Goal: Obtain resource: Download file/media

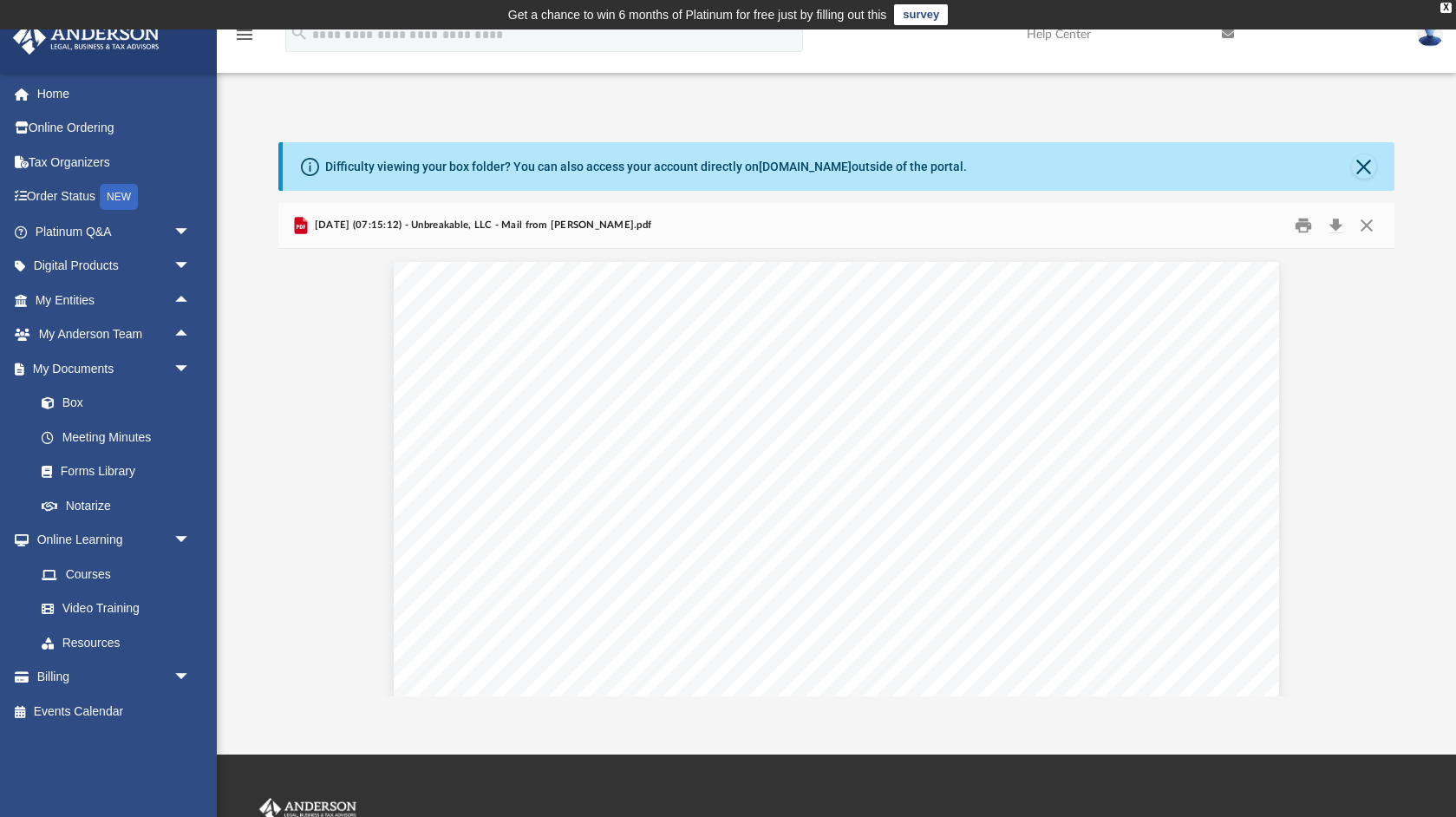
scroll to position [341, 1115]
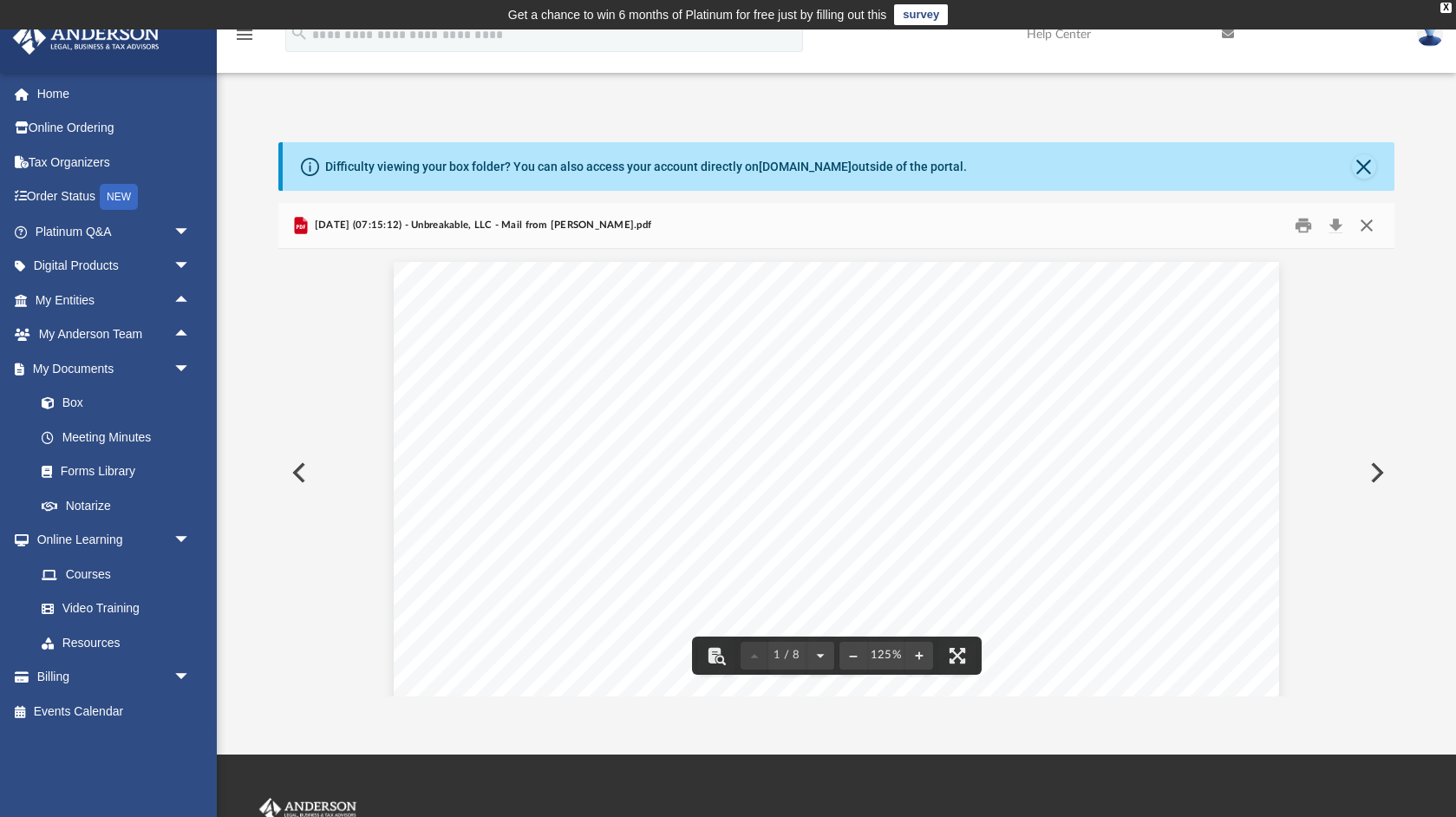
click at [1365, 223] on button "Close" at bounding box center [1366, 226] width 31 height 27
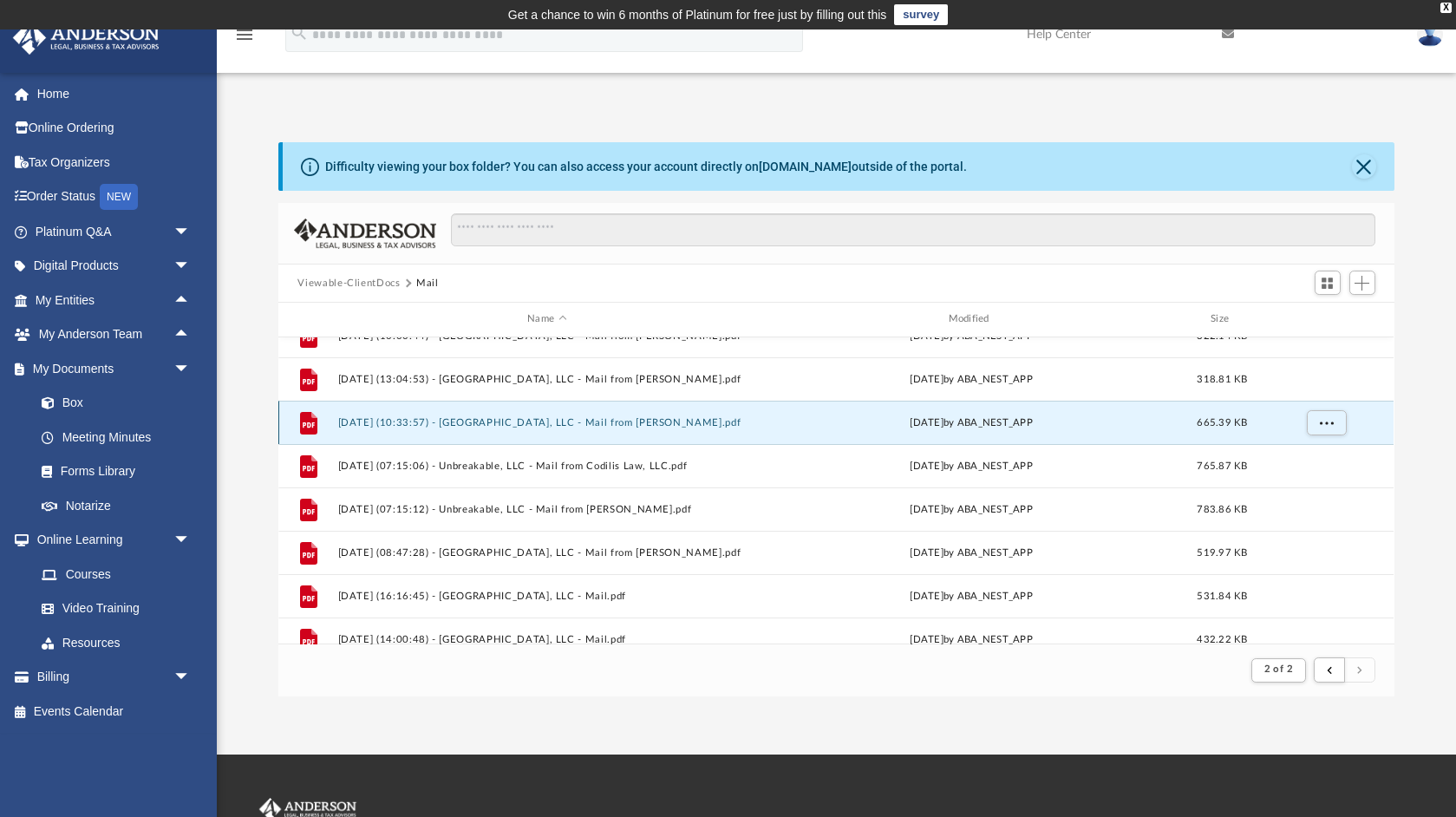
click at [637, 422] on button "[DATE] (10:33:57) - [GEOGRAPHIC_DATA], LLC - Mail from [PERSON_NAME].pdf" at bounding box center [547, 423] width 418 height 11
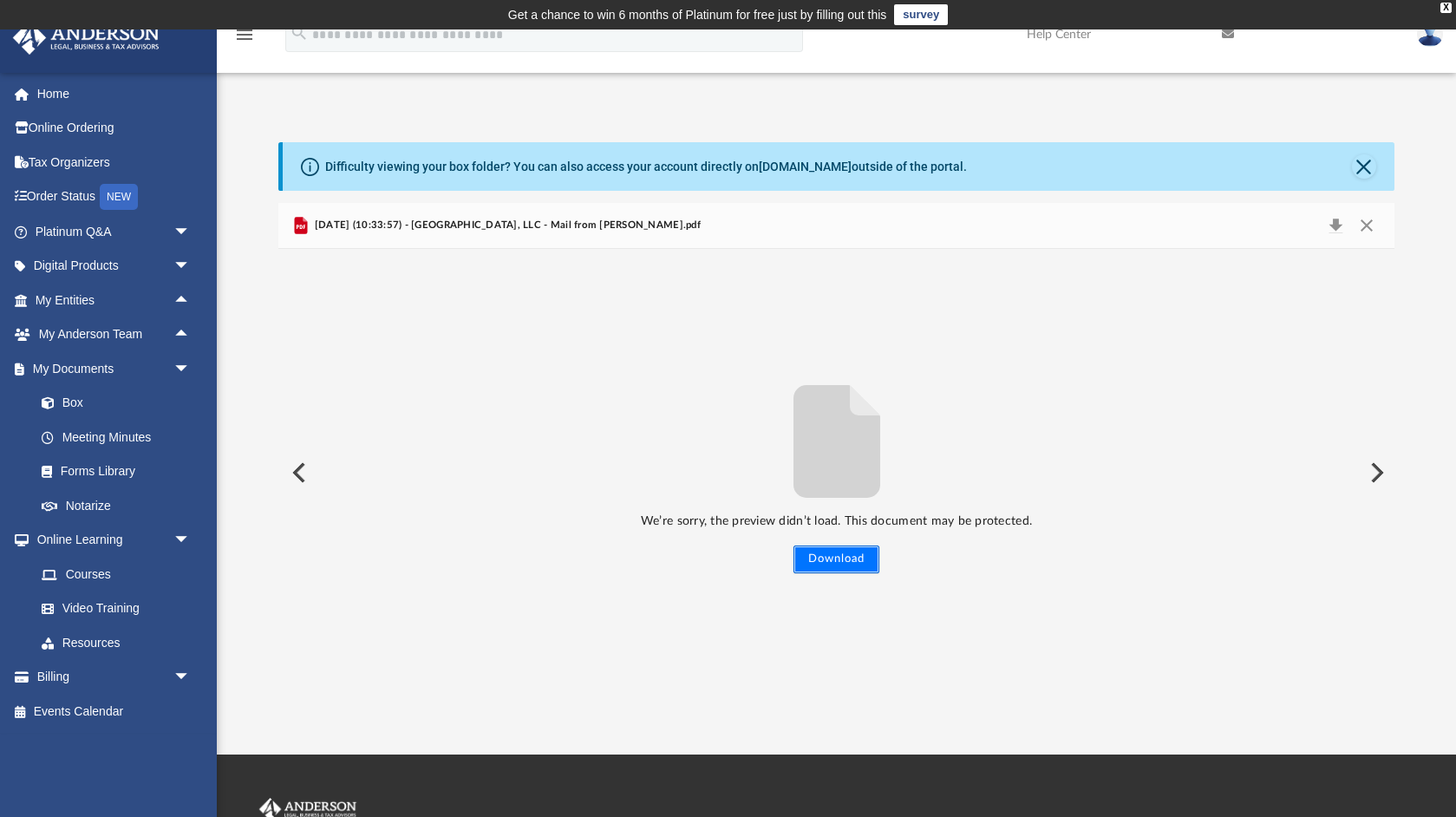
click at [806, 560] on button "Download" at bounding box center [836, 560] width 85 height 28
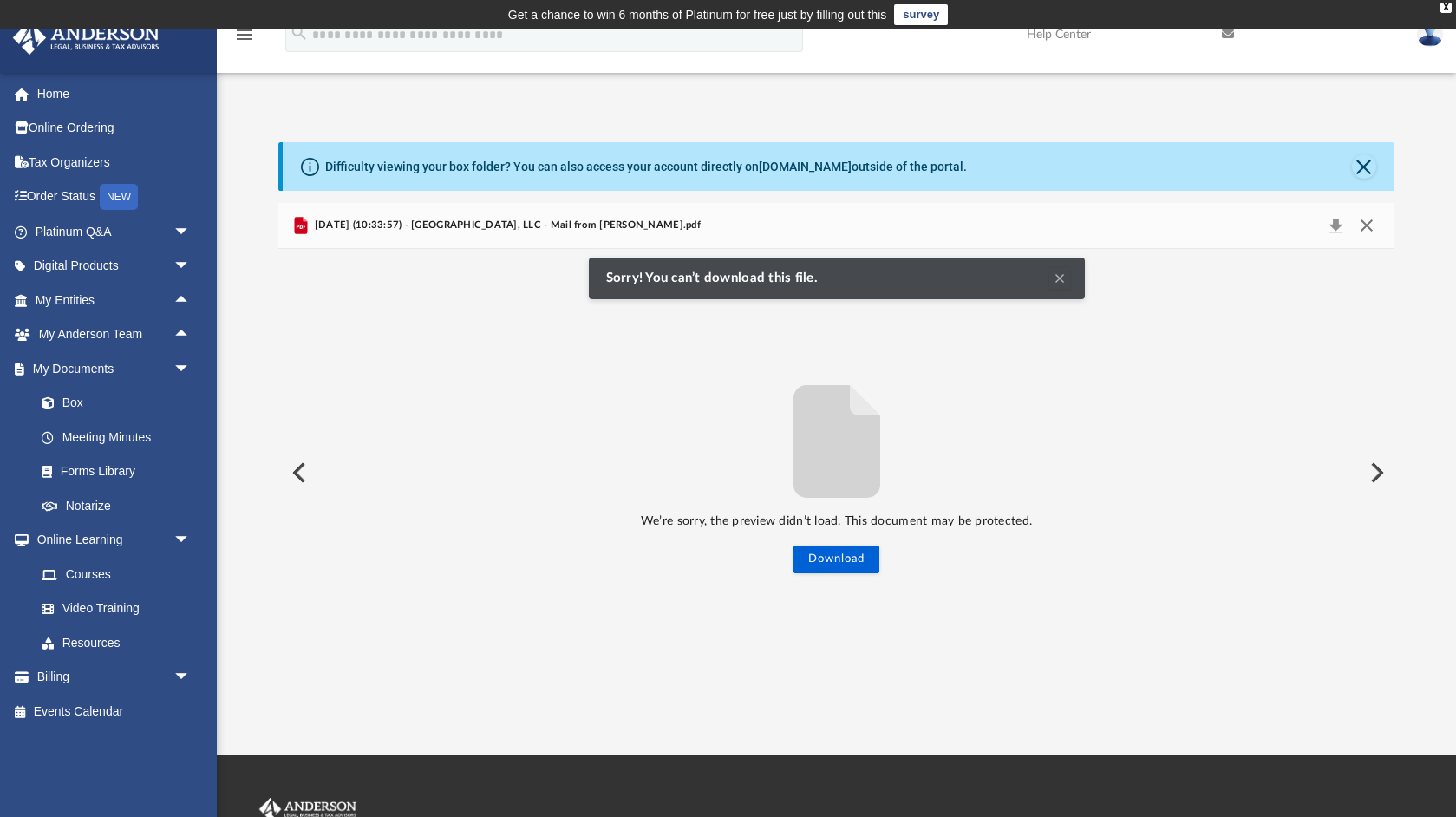
click at [1364, 222] on button "Close" at bounding box center [1366, 226] width 31 height 25
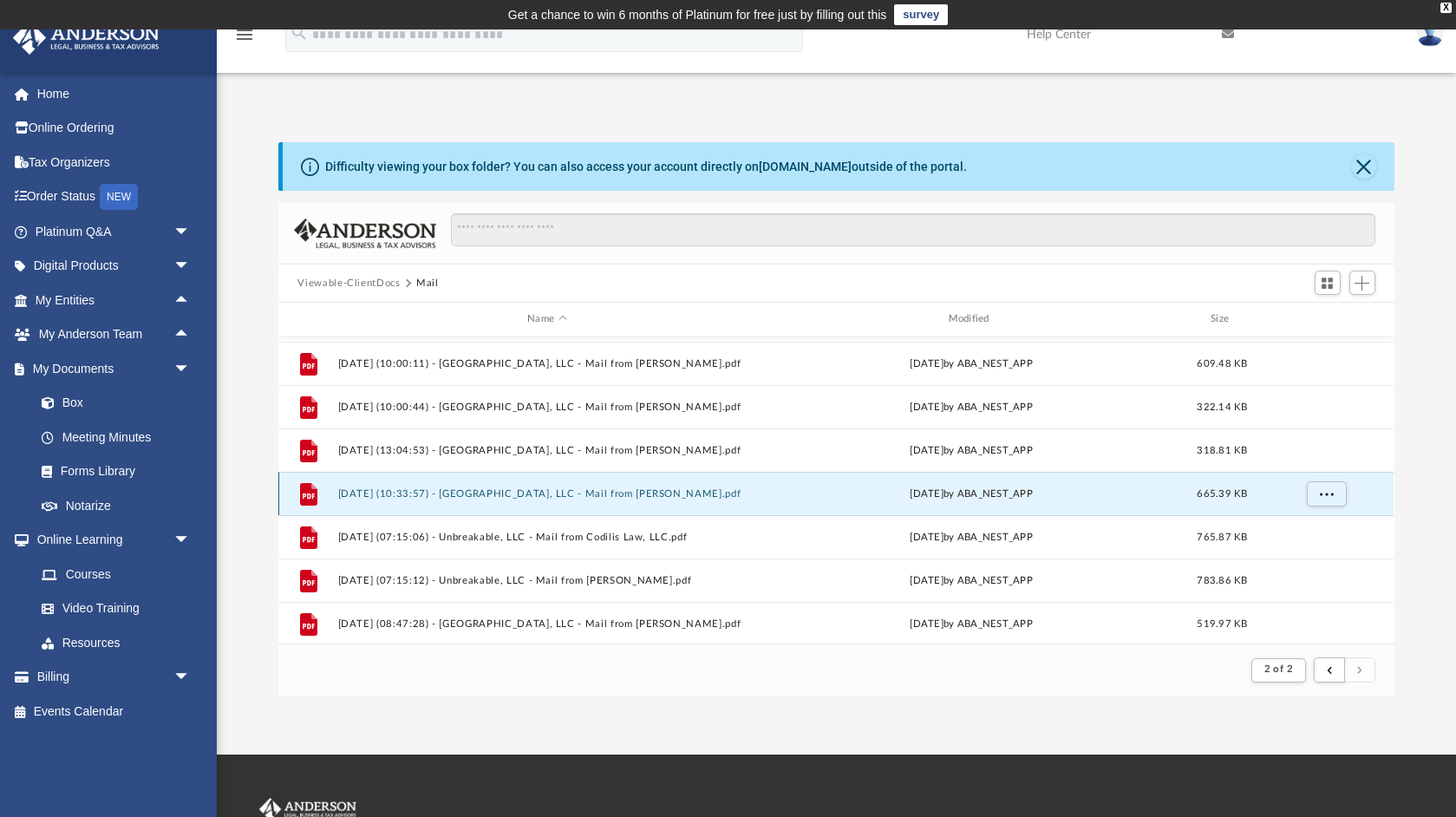
scroll to position [427, 0]
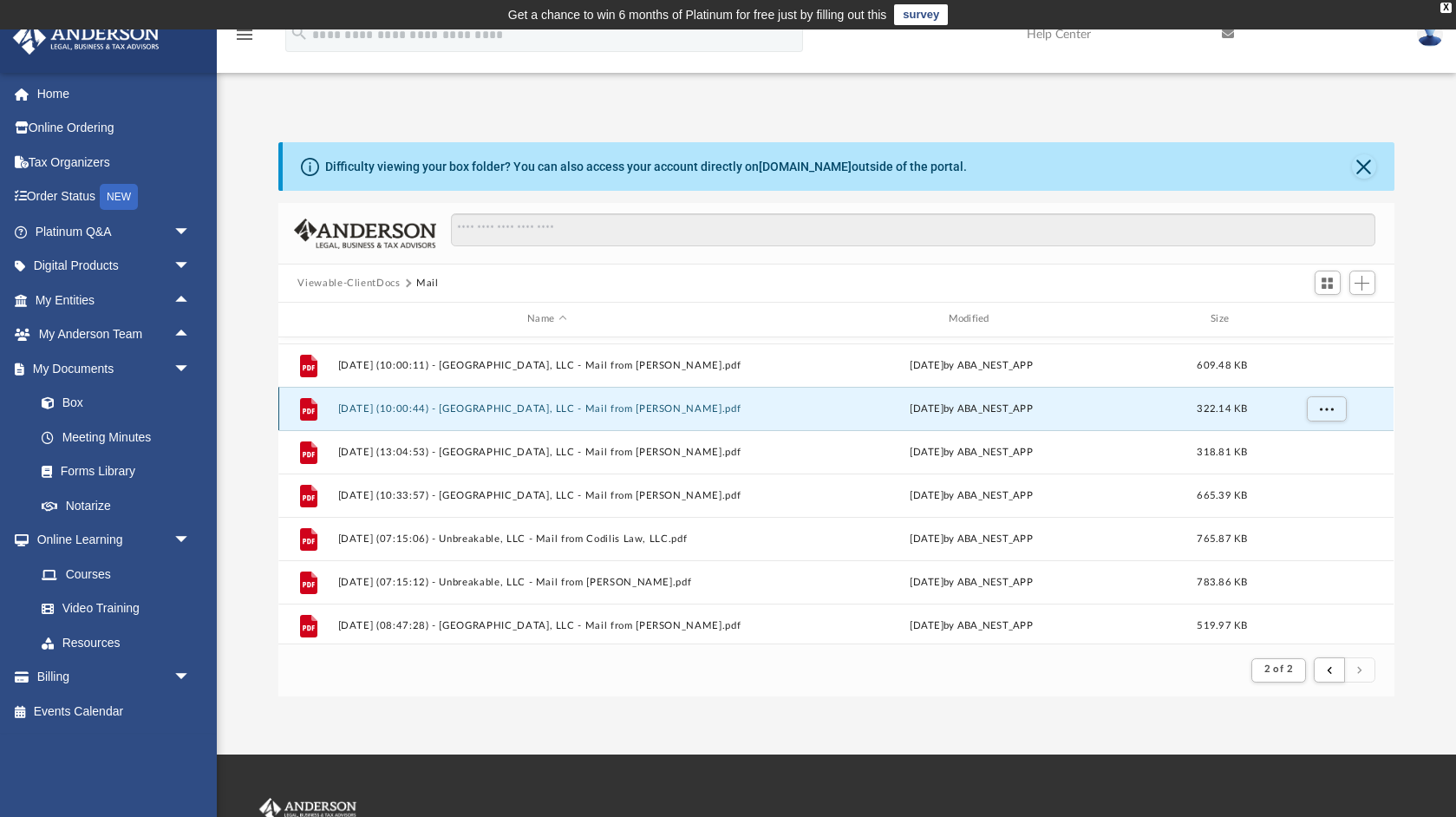
click at [650, 406] on button "[DATE] (10:00:44) - [GEOGRAPHIC_DATA], LLC - Mail from [PERSON_NAME].pdf" at bounding box center [547, 409] width 418 height 11
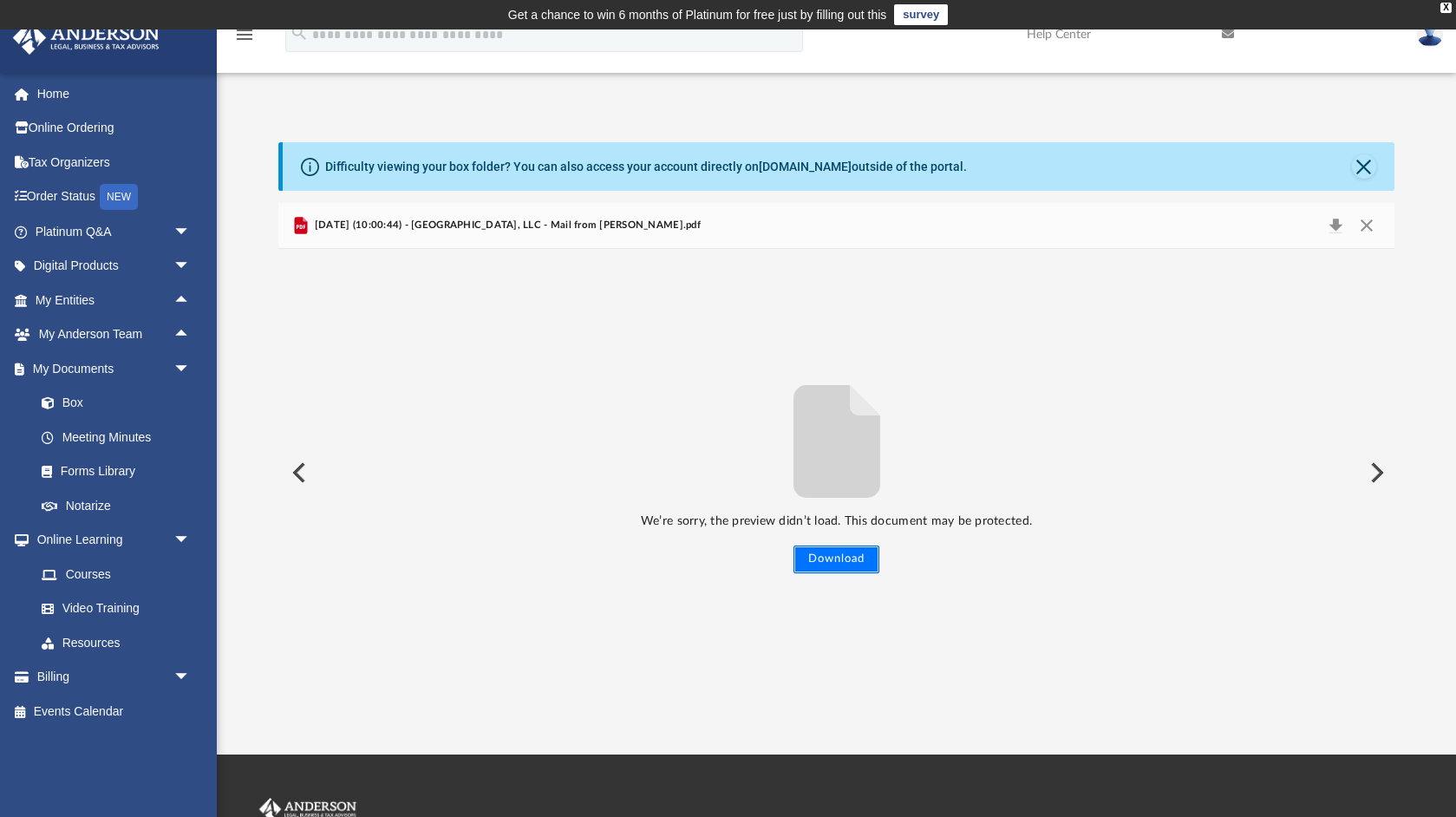
click at [838, 565] on button "Download" at bounding box center [836, 560] width 85 height 28
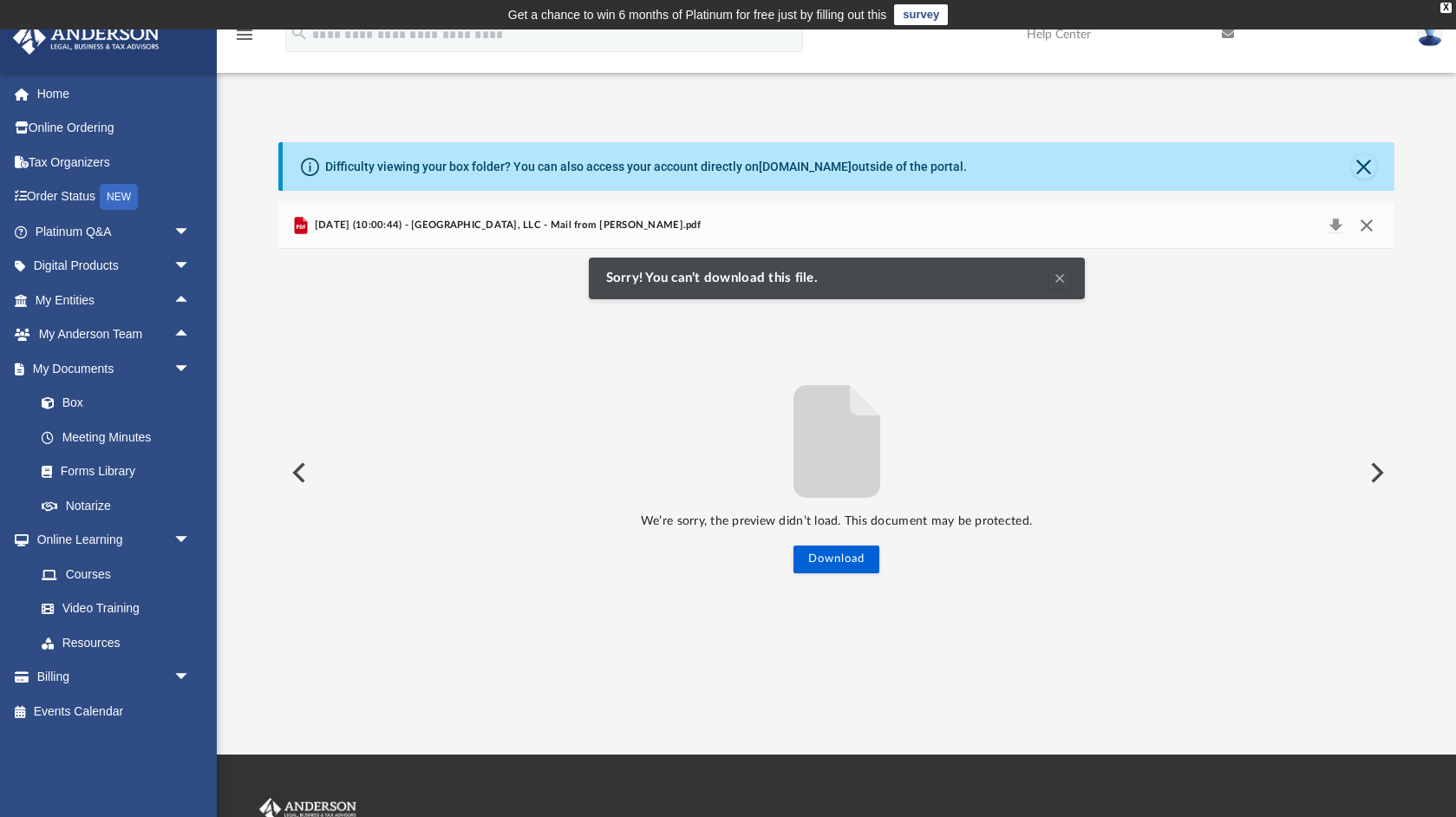
click at [1360, 226] on button "Close" at bounding box center [1366, 226] width 31 height 25
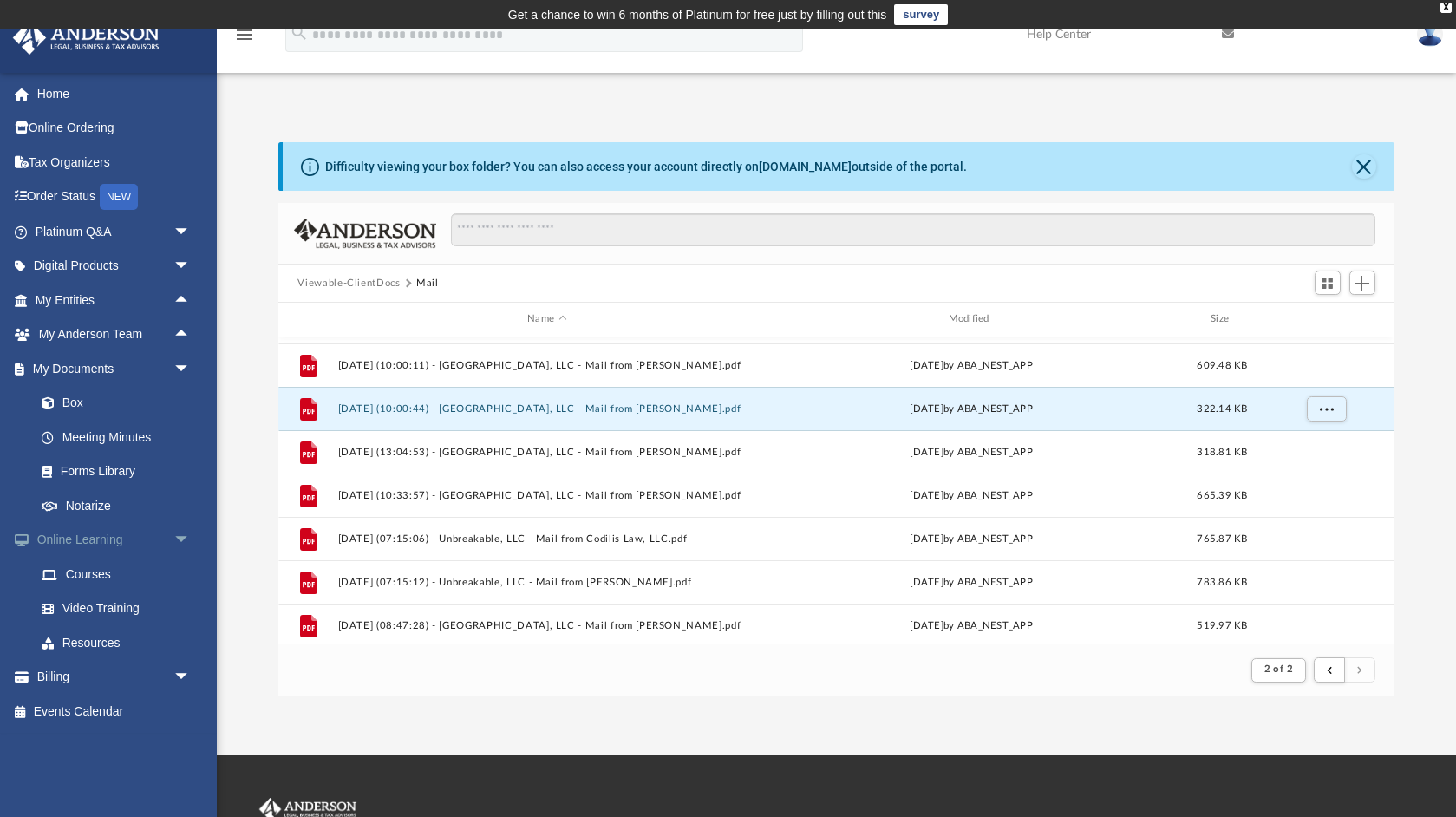
click at [114, 545] on link "Online Learning arrow_drop_down" at bounding box center [115, 540] width 204 height 34
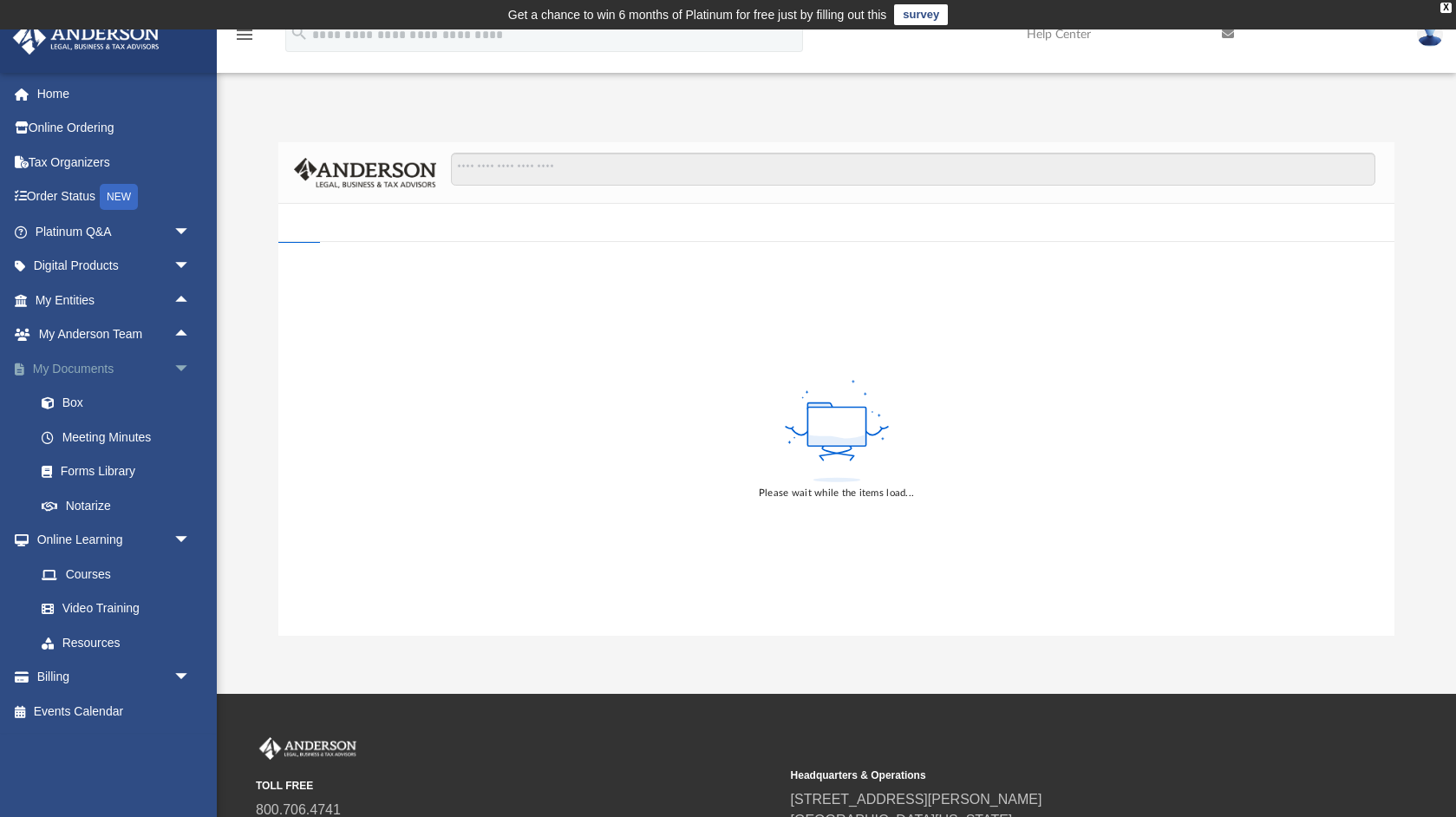
click at [115, 374] on link "My Documents arrow_drop_down" at bounding box center [115, 368] width 204 height 34
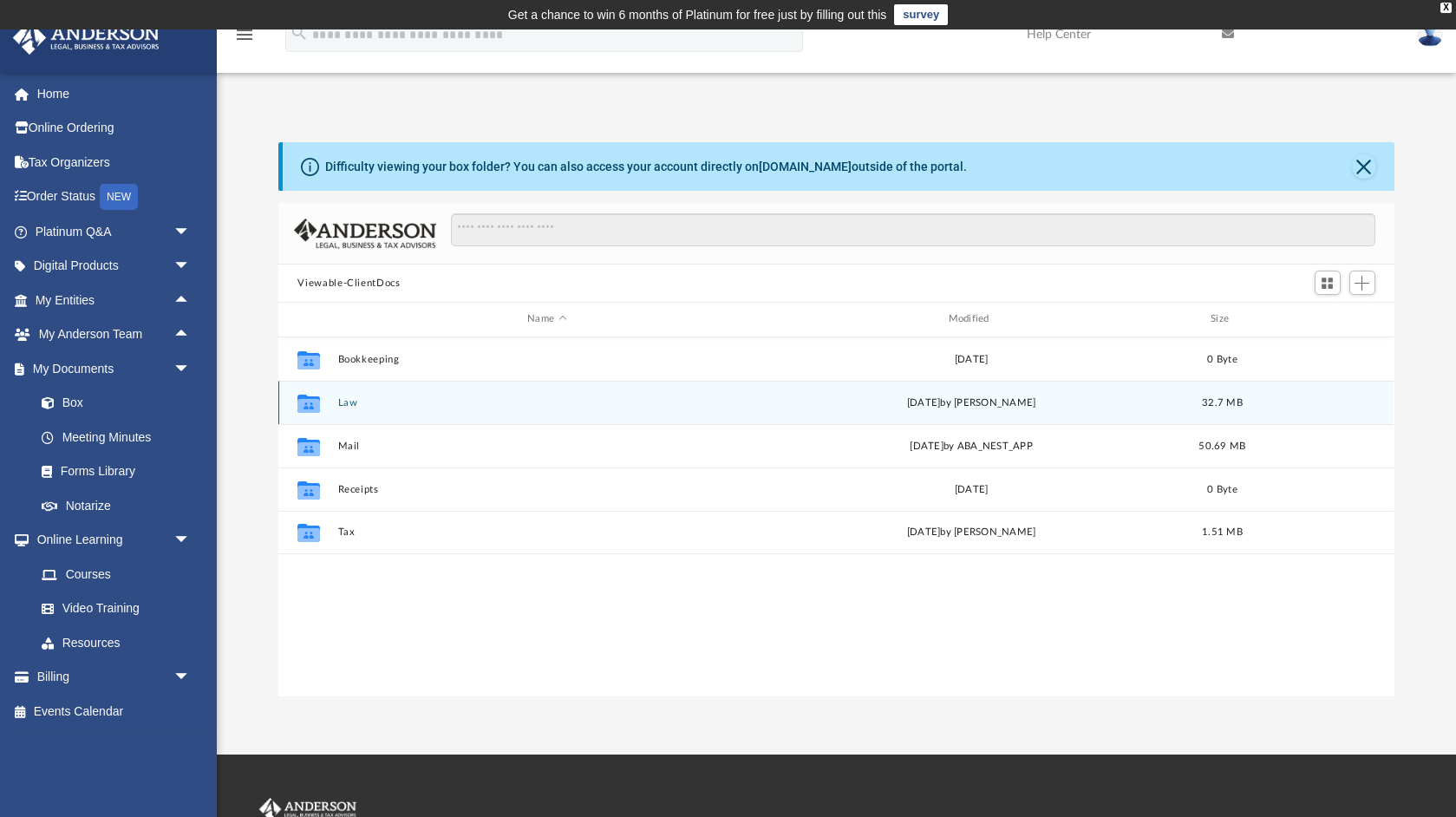
scroll to position [394, 1115]
click at [352, 403] on button "Law" at bounding box center [547, 403] width 418 height 11
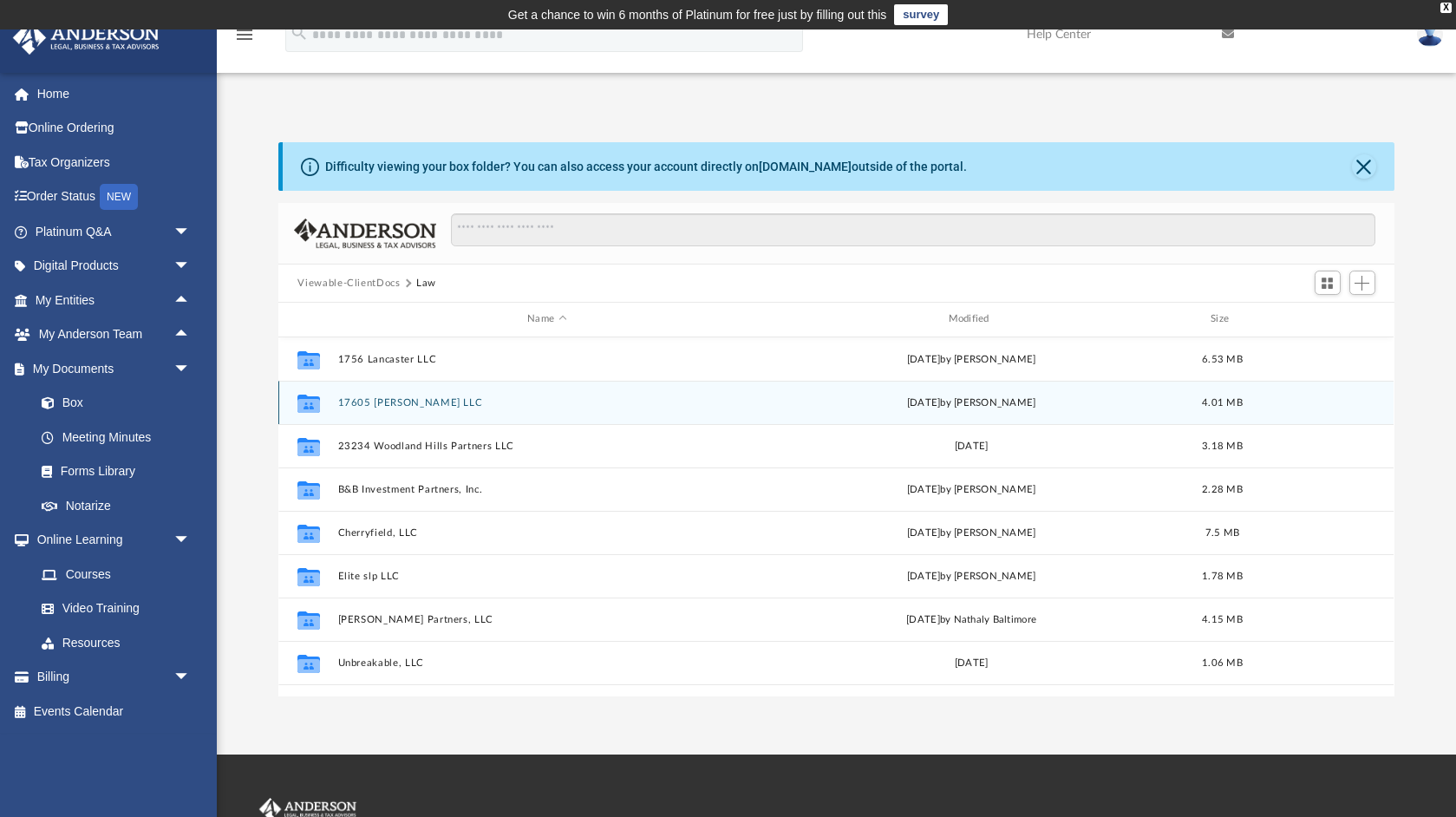
click at [352, 403] on button "17605 [PERSON_NAME] LLC" at bounding box center [547, 403] width 418 height 11
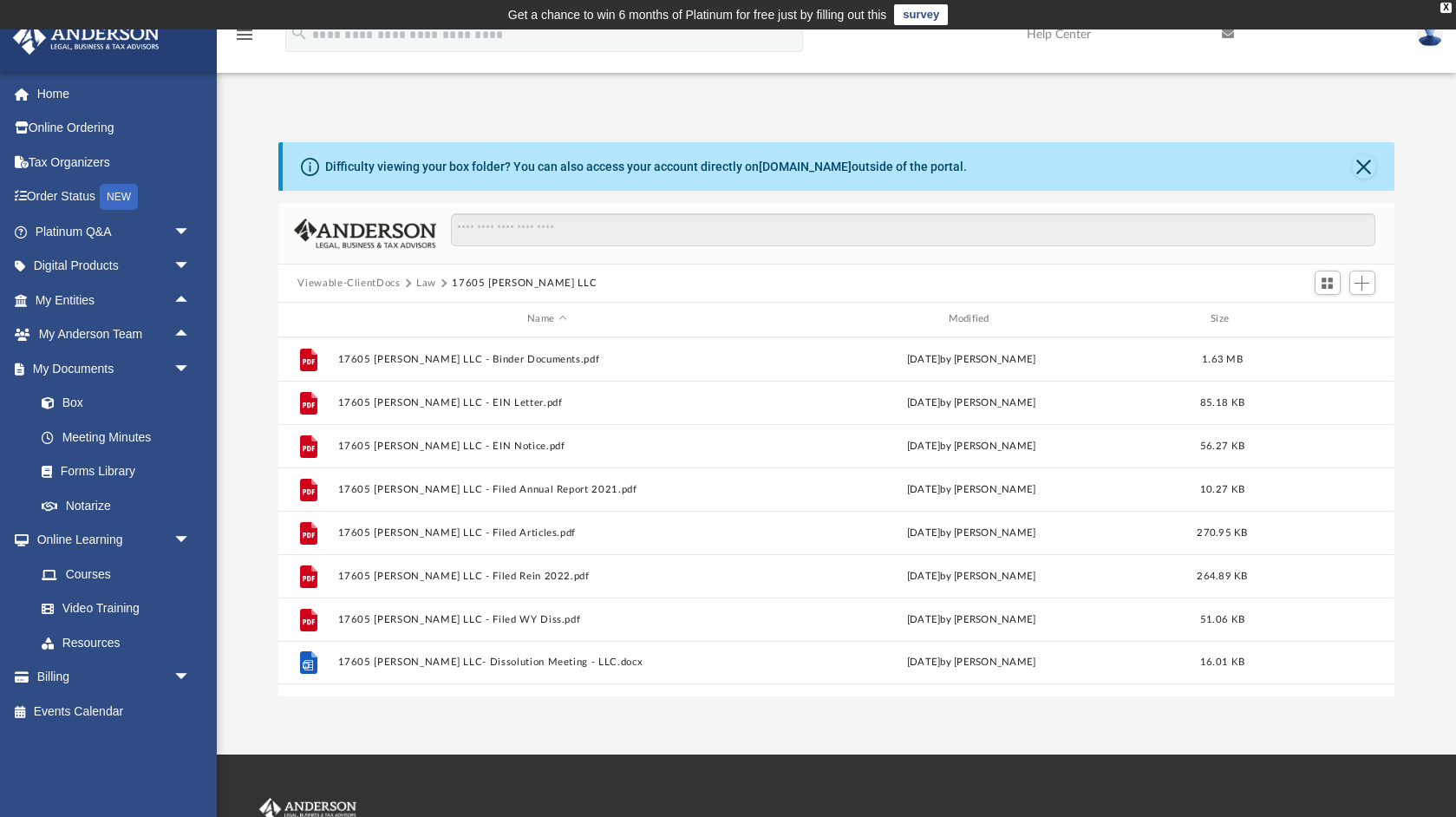
click at [423, 284] on button "Law" at bounding box center [426, 284] width 20 height 16
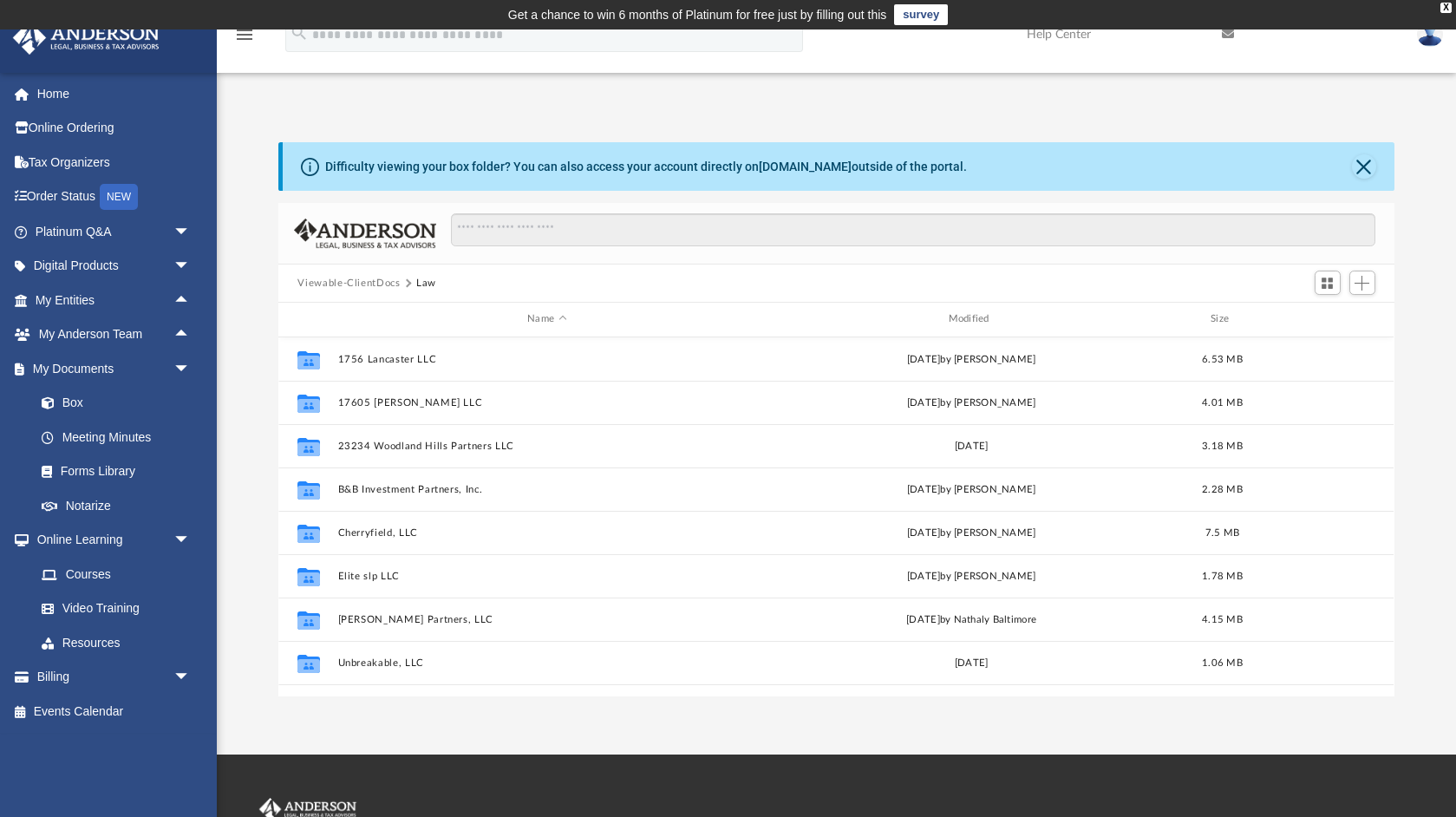
click at [368, 280] on button "Viewable-ClientDocs" at bounding box center [349, 284] width 102 height 16
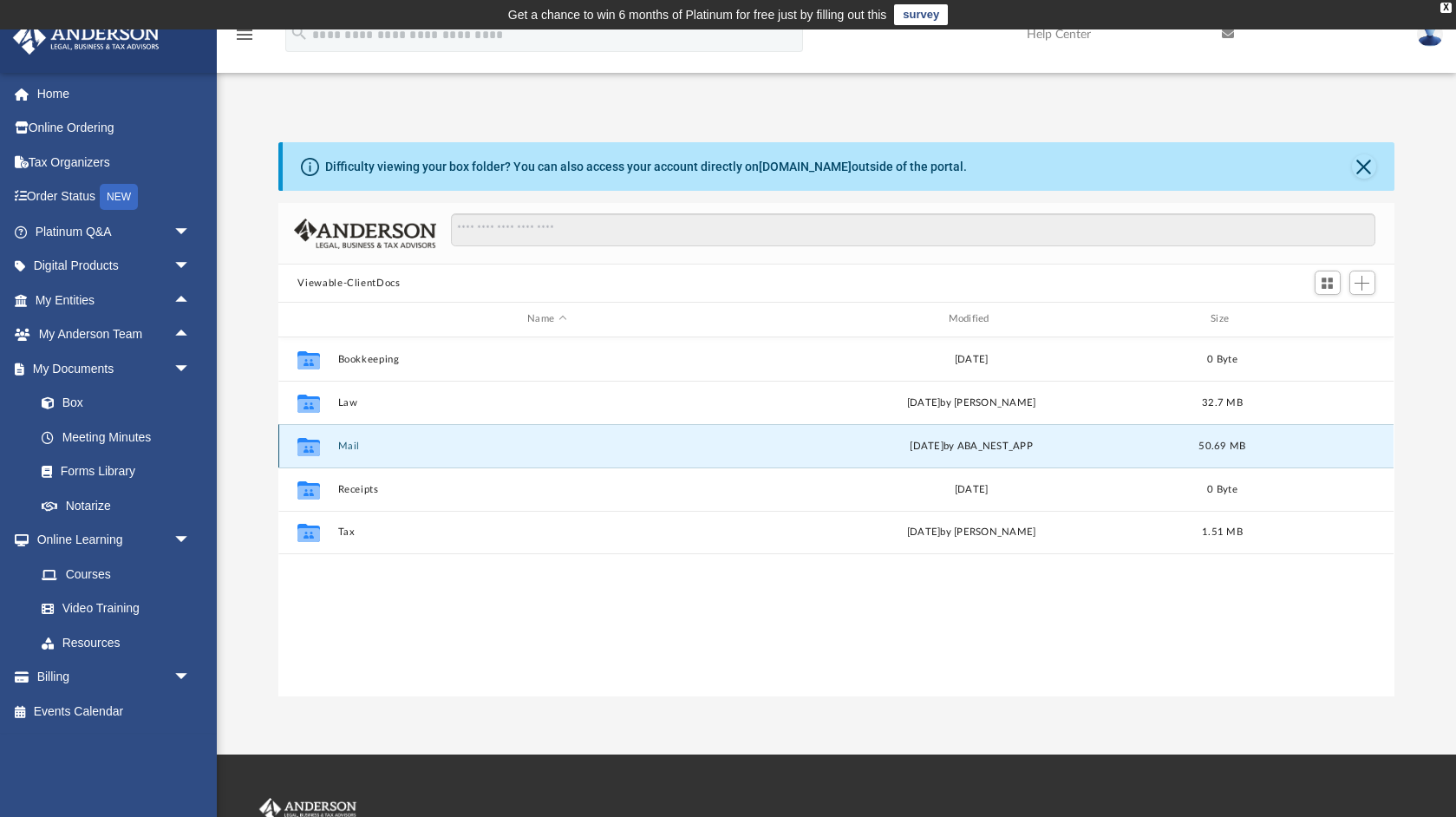
click at [347, 441] on button "Mail" at bounding box center [547, 446] width 418 height 11
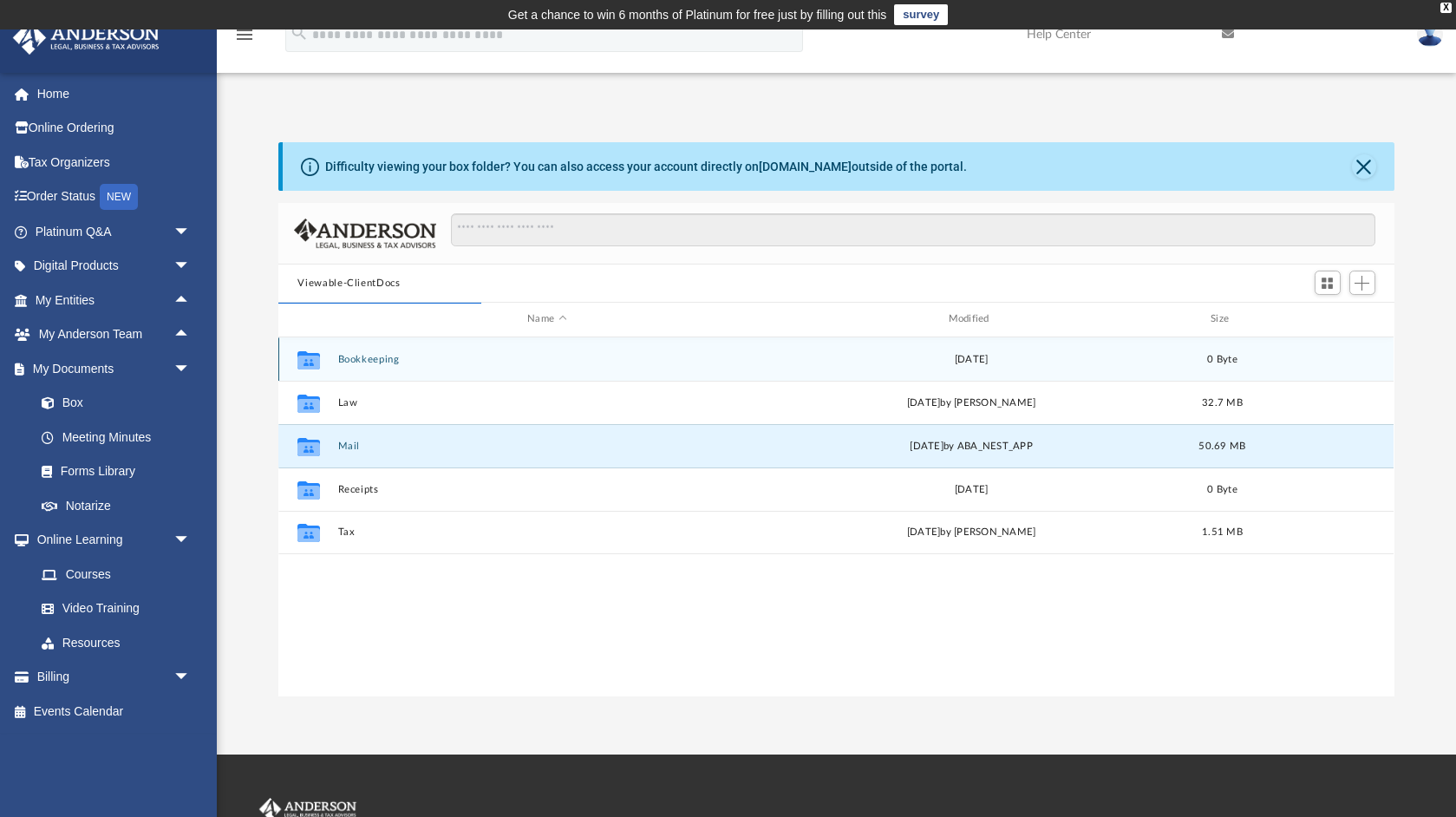
scroll to position [1, 1]
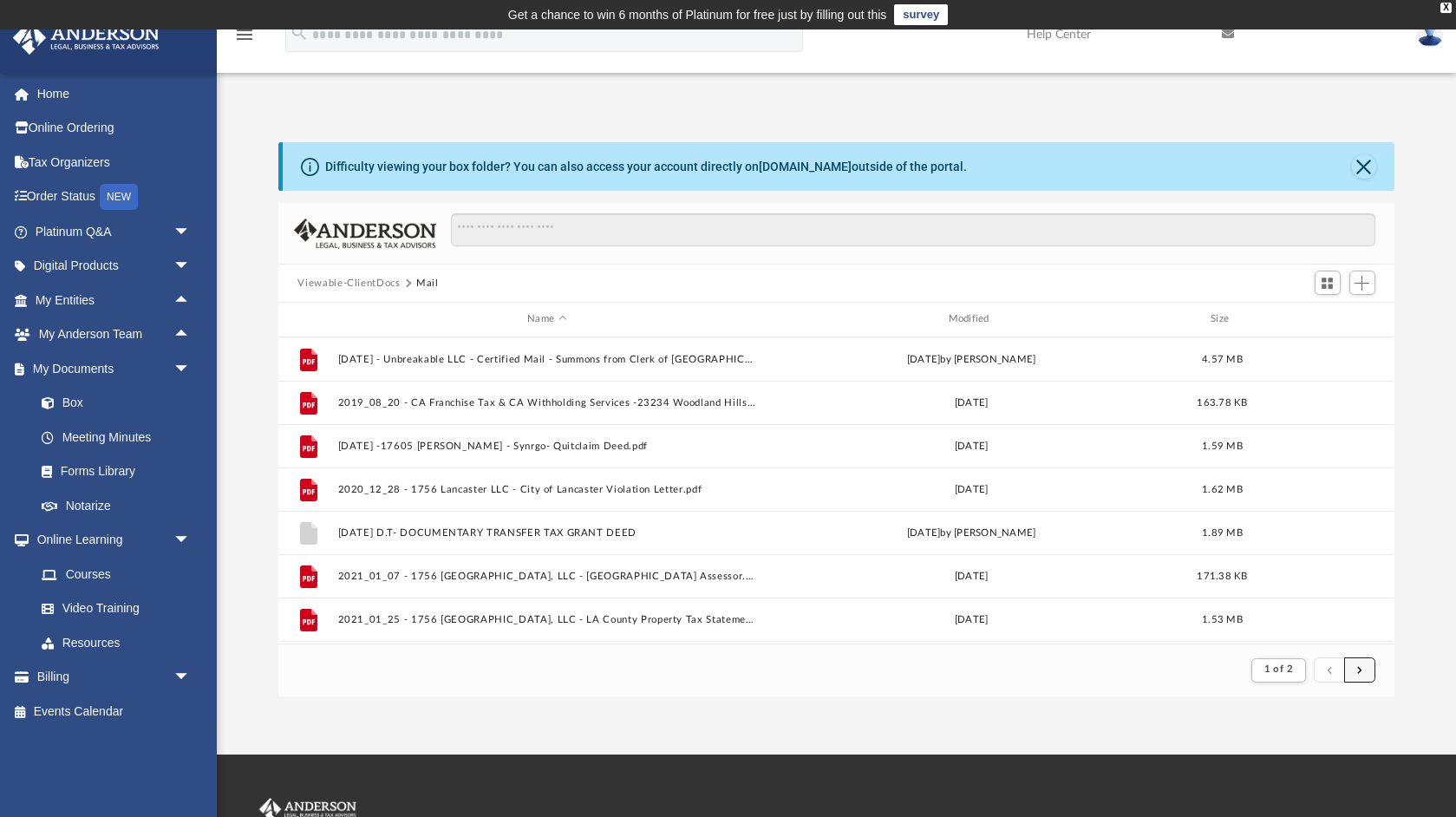
click at [1359, 671] on span "submit" at bounding box center [1360, 670] width 5 height 10
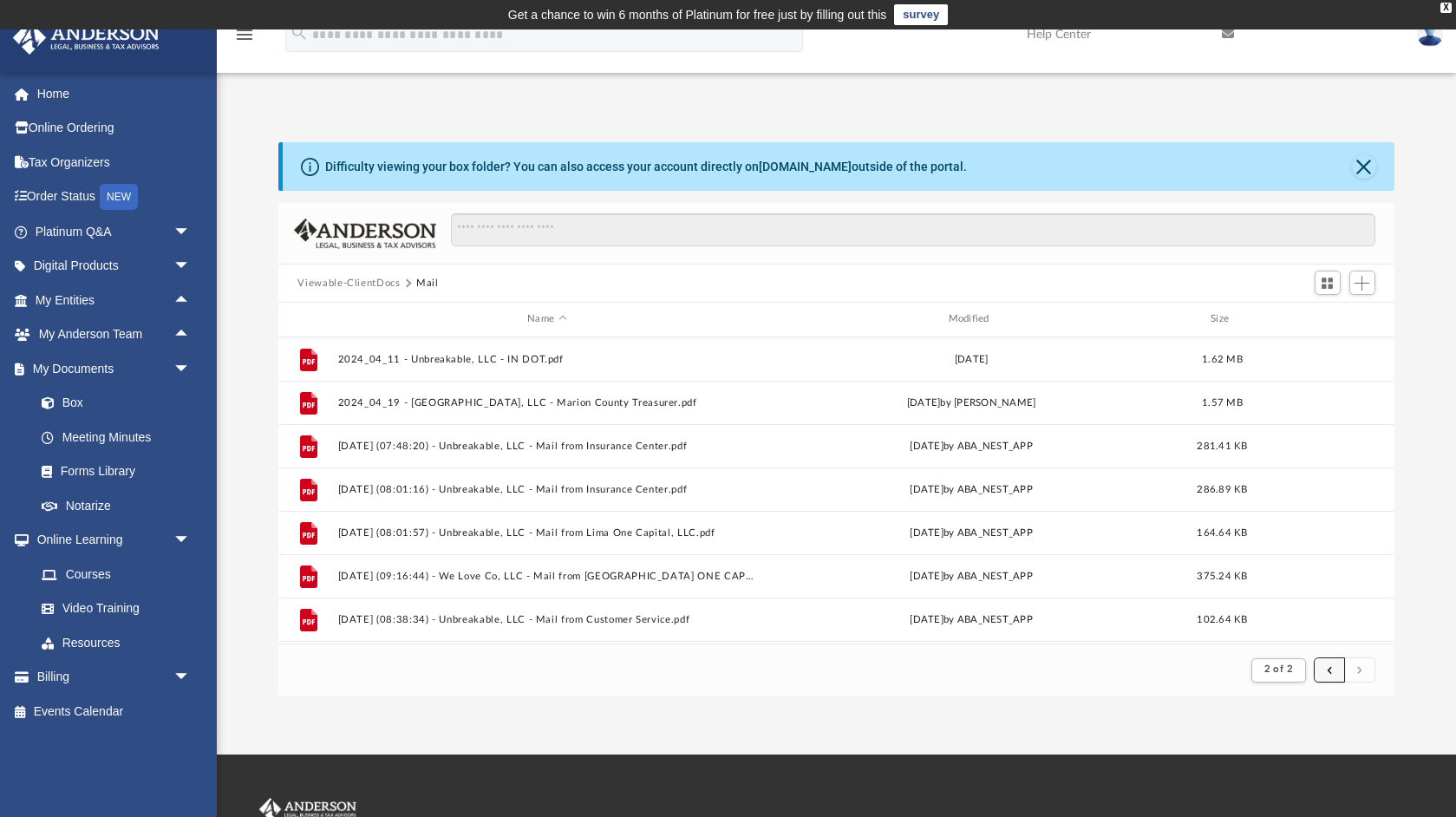
click at [1327, 670] on span "submit" at bounding box center [1329, 670] width 5 height 10
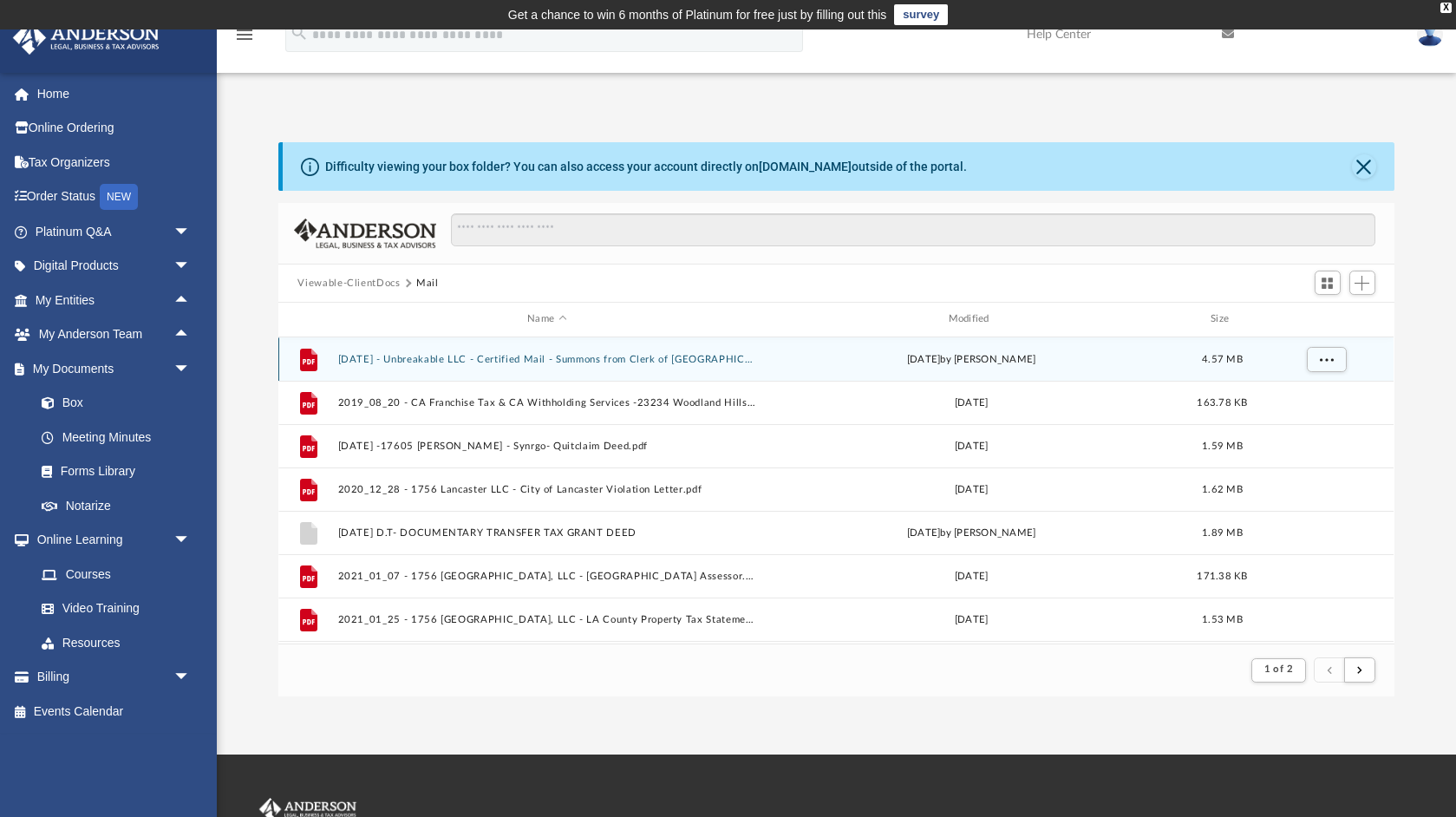
click at [695, 358] on button "[DATE] - Unbreakable LLC - Certified Mail - Summons from Clerk of [GEOGRAPHIC_D…" at bounding box center [547, 360] width 418 height 11
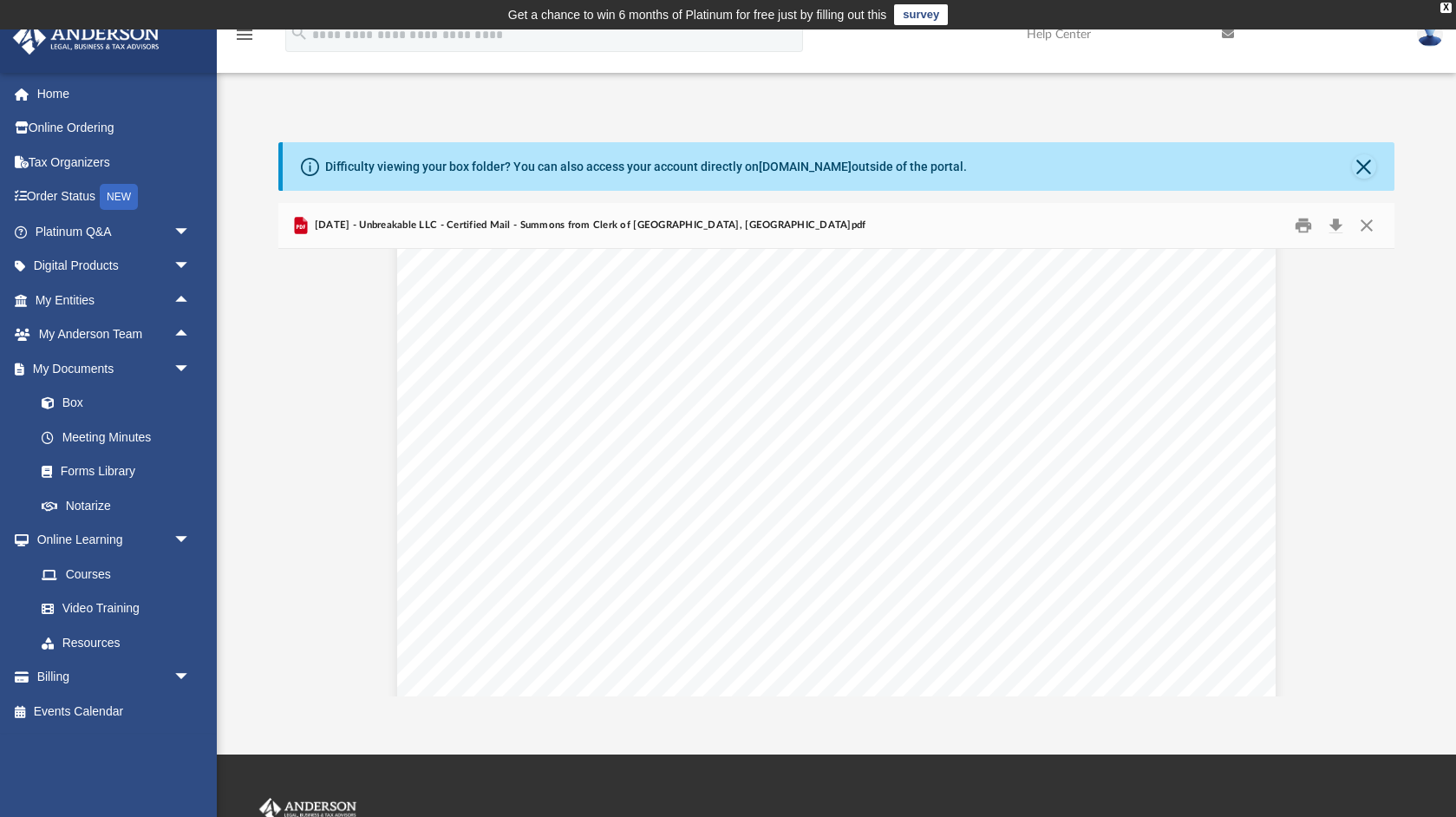
scroll to position [0, 0]
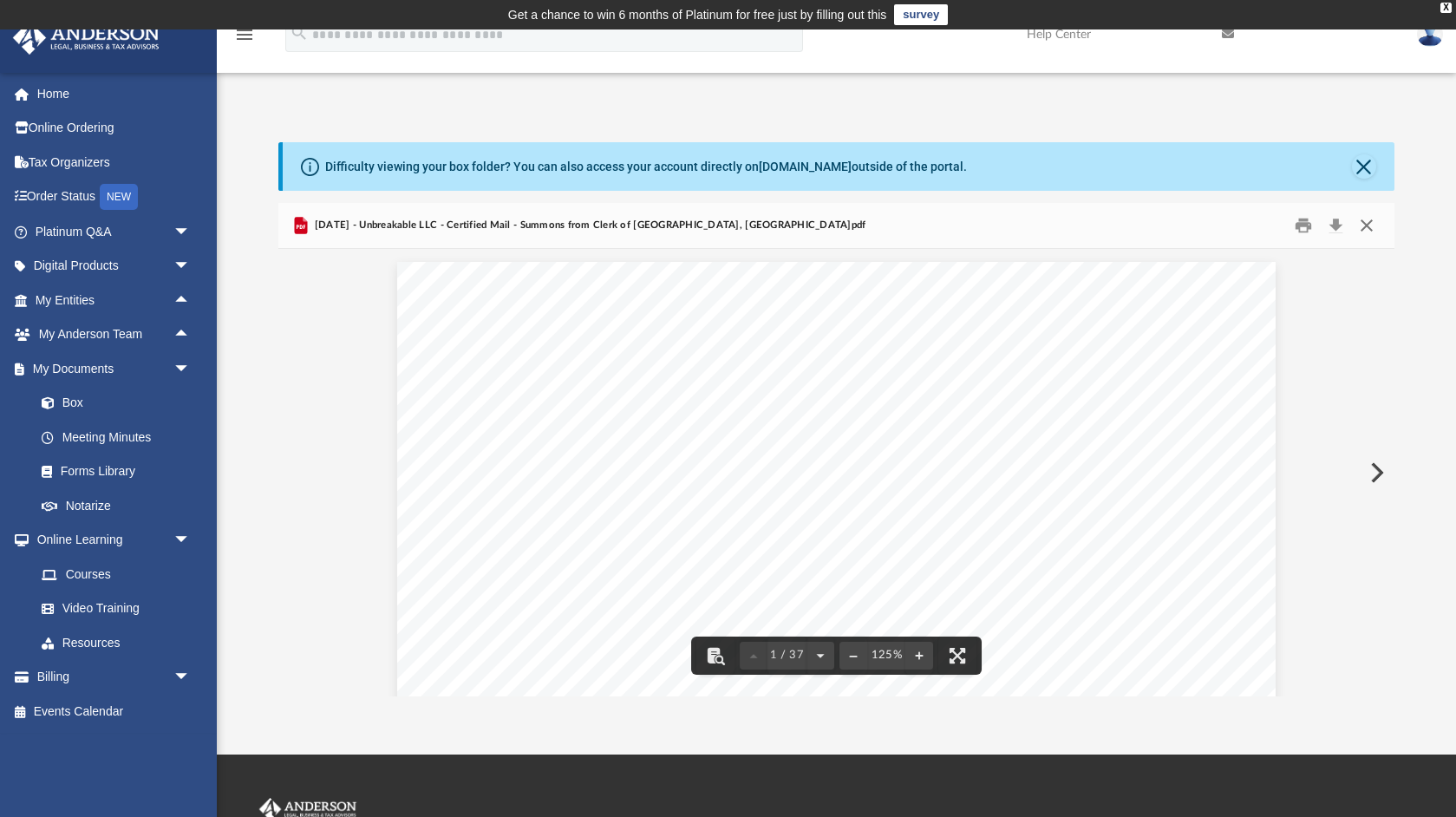
click at [1369, 225] on button "Close" at bounding box center [1366, 226] width 31 height 27
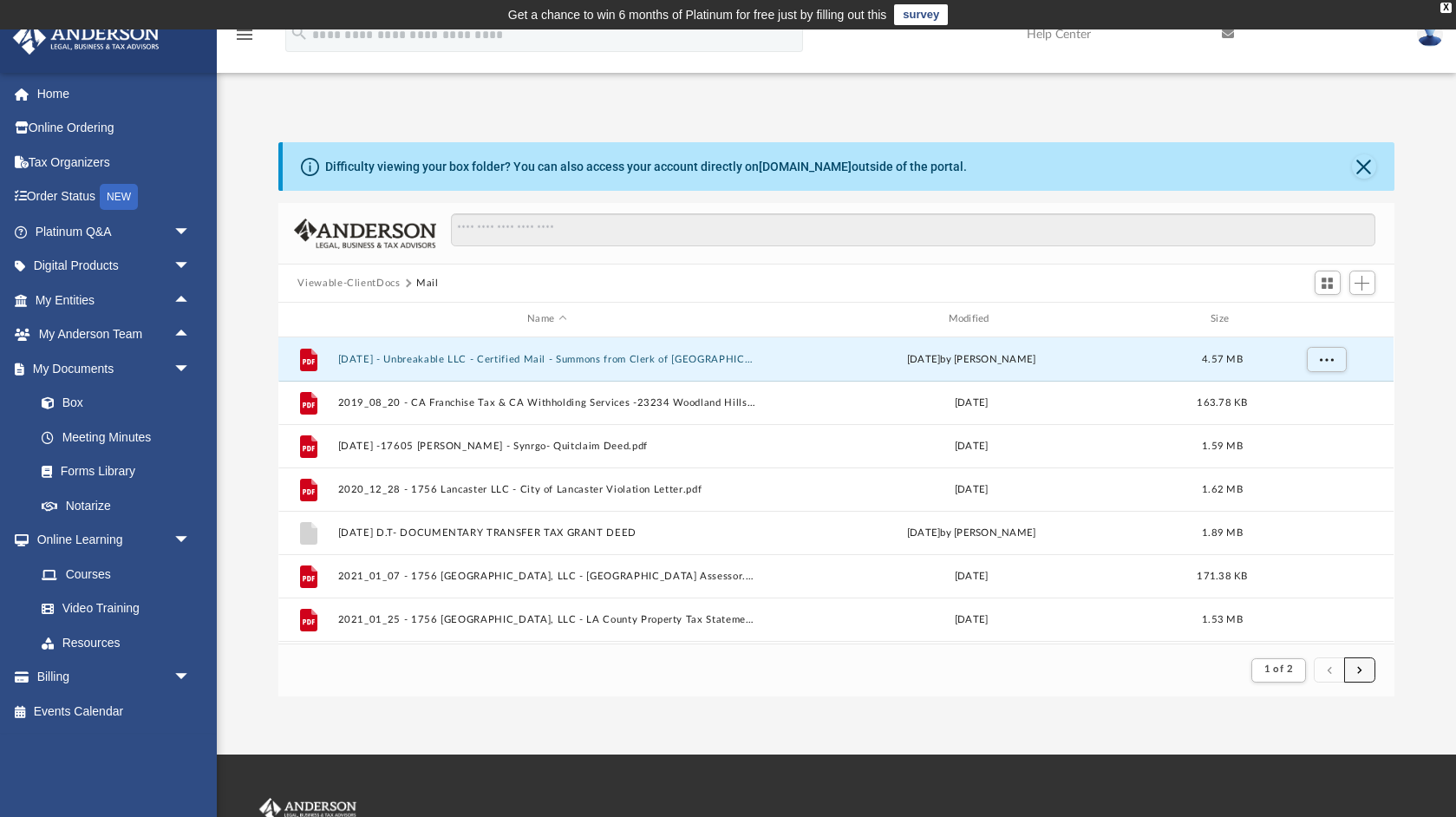
click at [1366, 666] on button "submit" at bounding box center [1359, 670] width 31 height 26
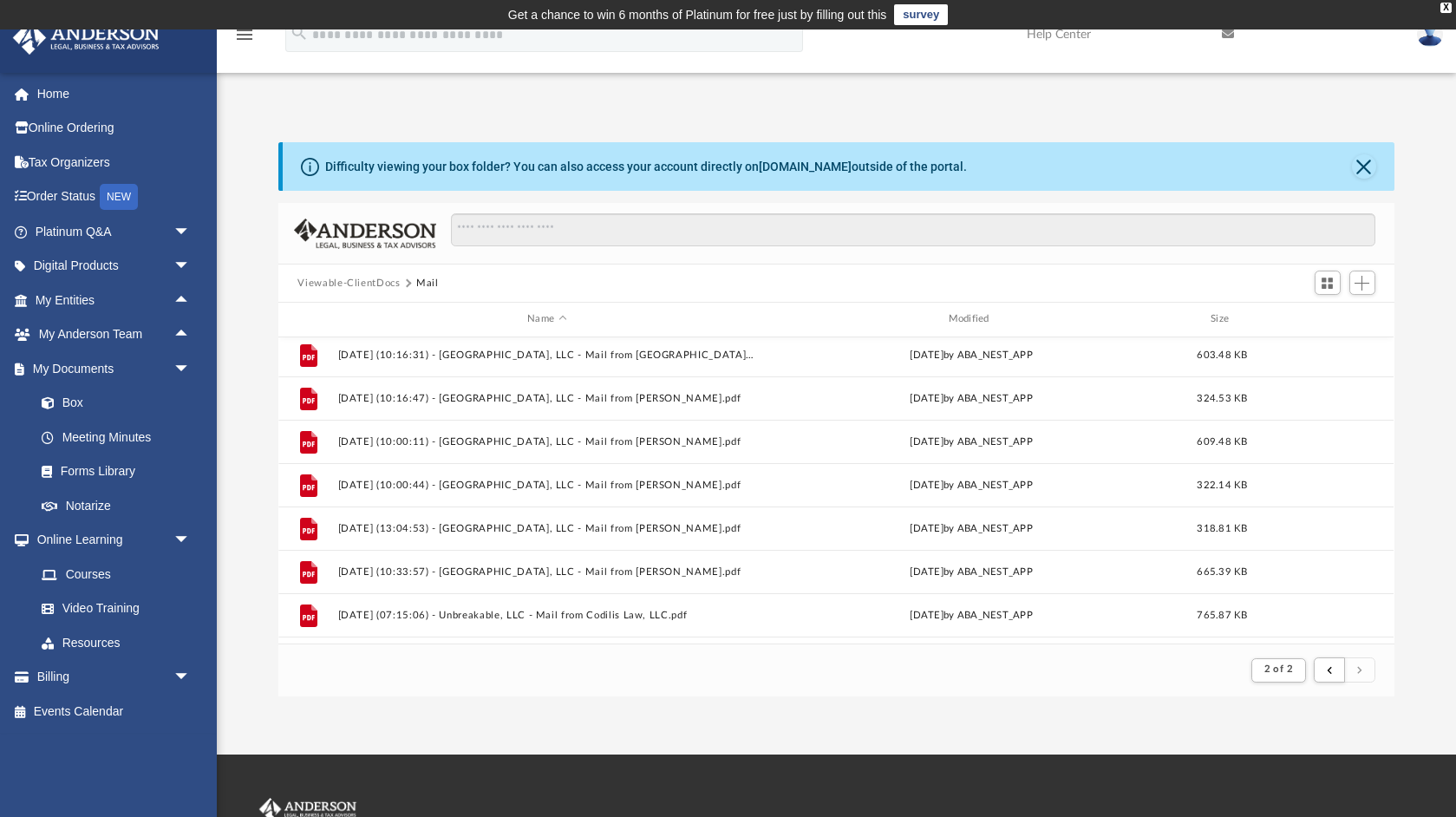
scroll to position [356, 0]
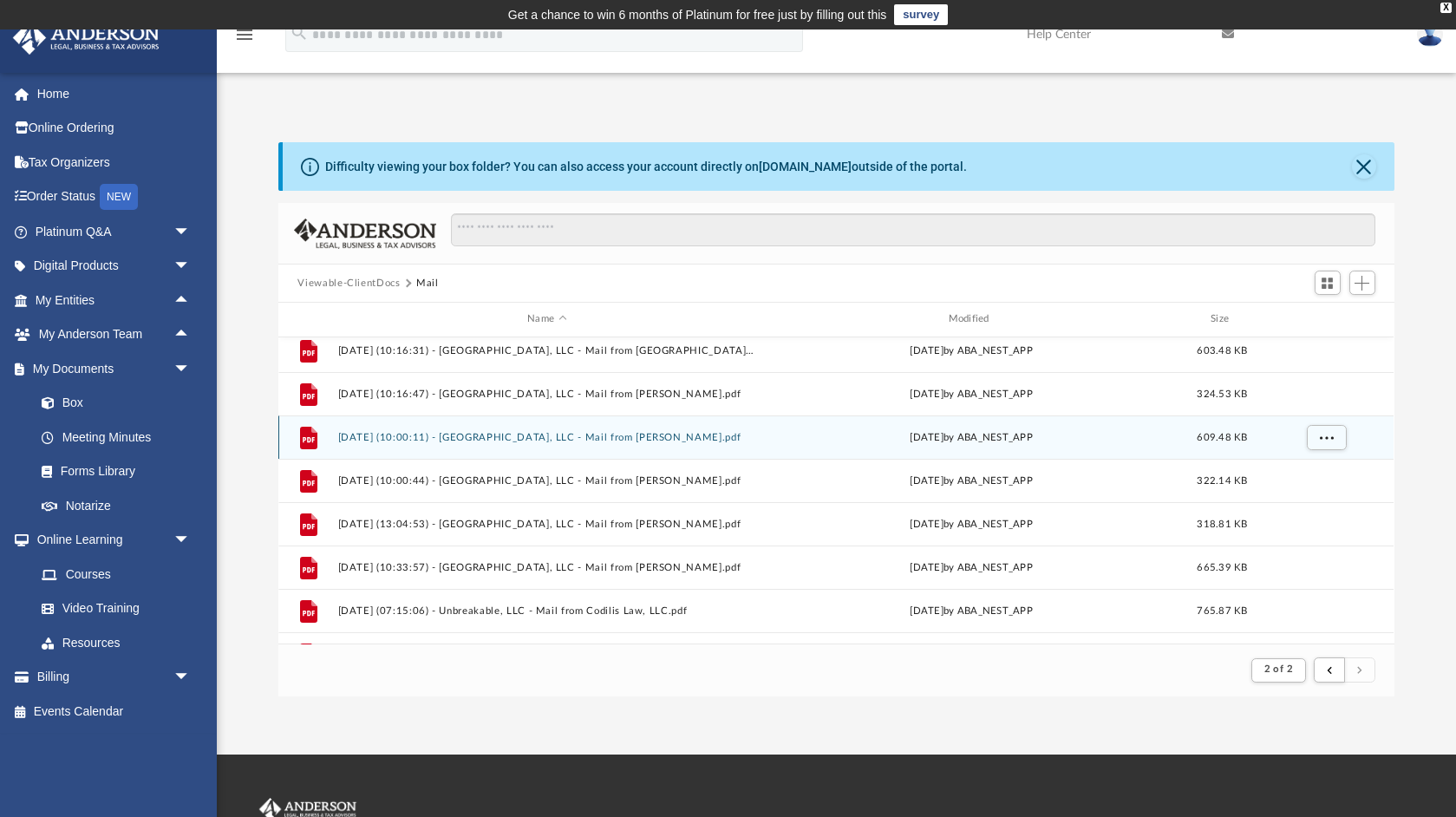
click at [664, 438] on button "[DATE] (10:00:11) - [GEOGRAPHIC_DATA], LLC - Mail from [PERSON_NAME].pdf" at bounding box center [547, 437] width 418 height 11
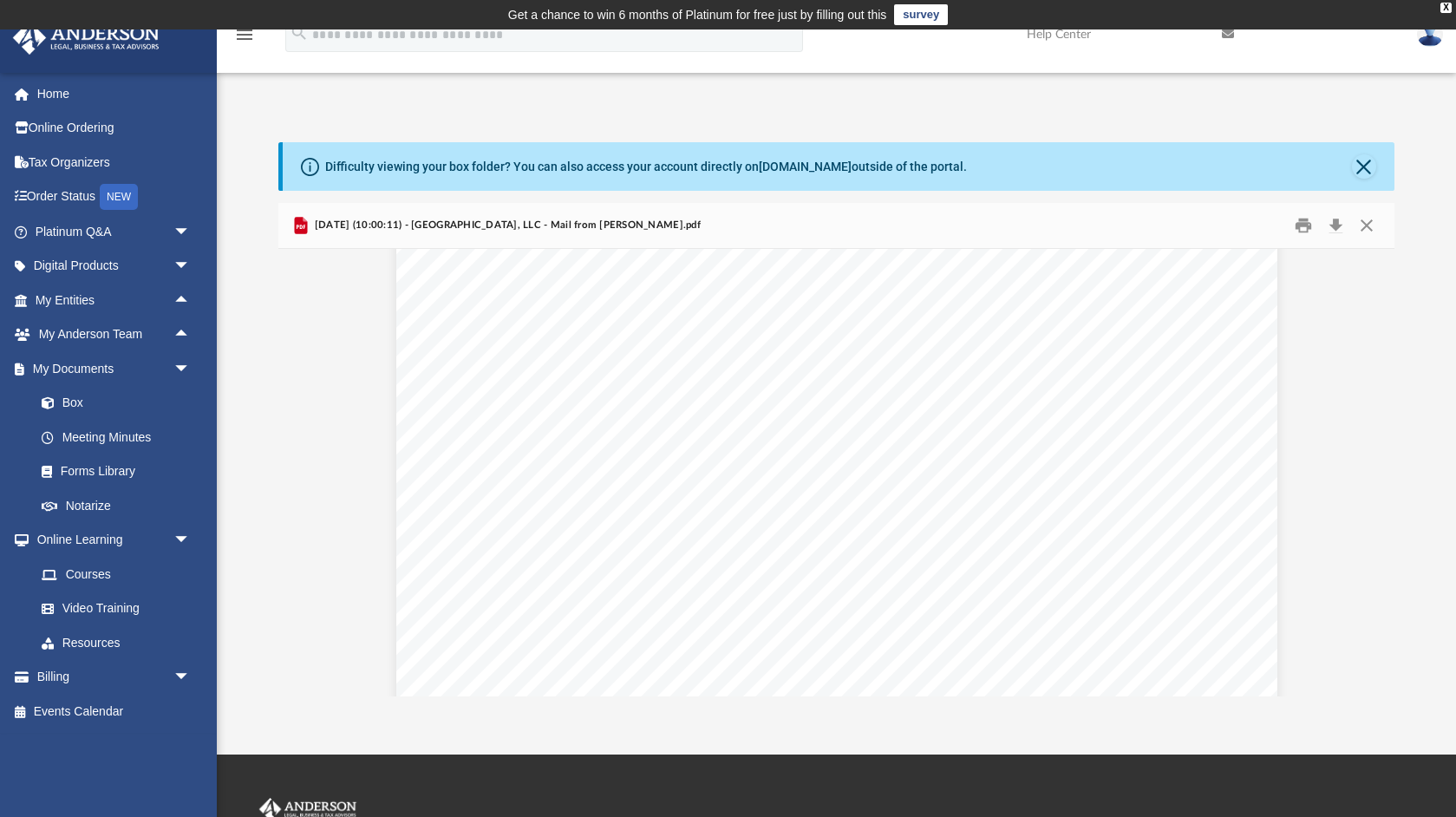
scroll to position [0, 0]
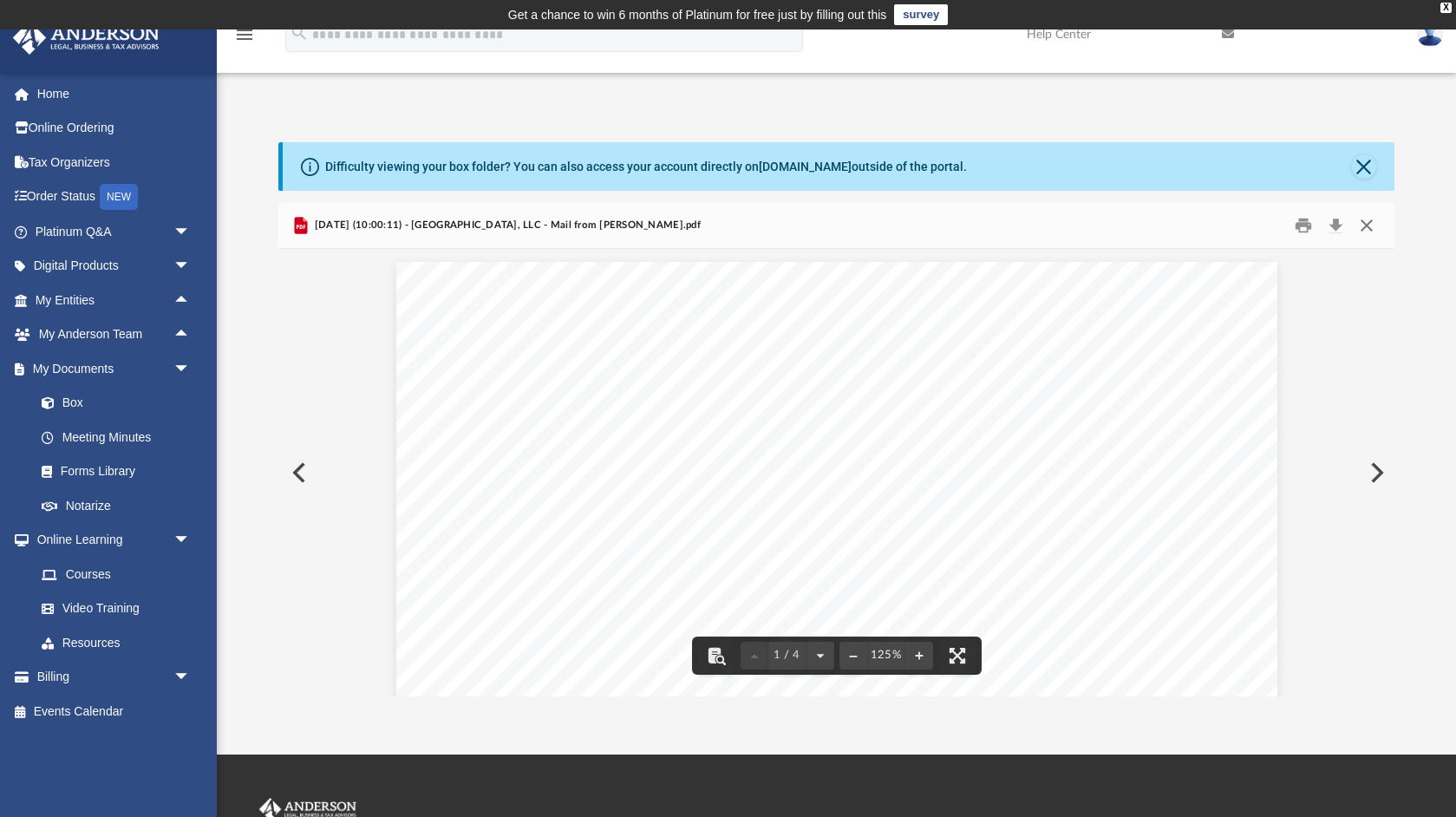
click at [1364, 224] on button "Close" at bounding box center [1366, 226] width 31 height 27
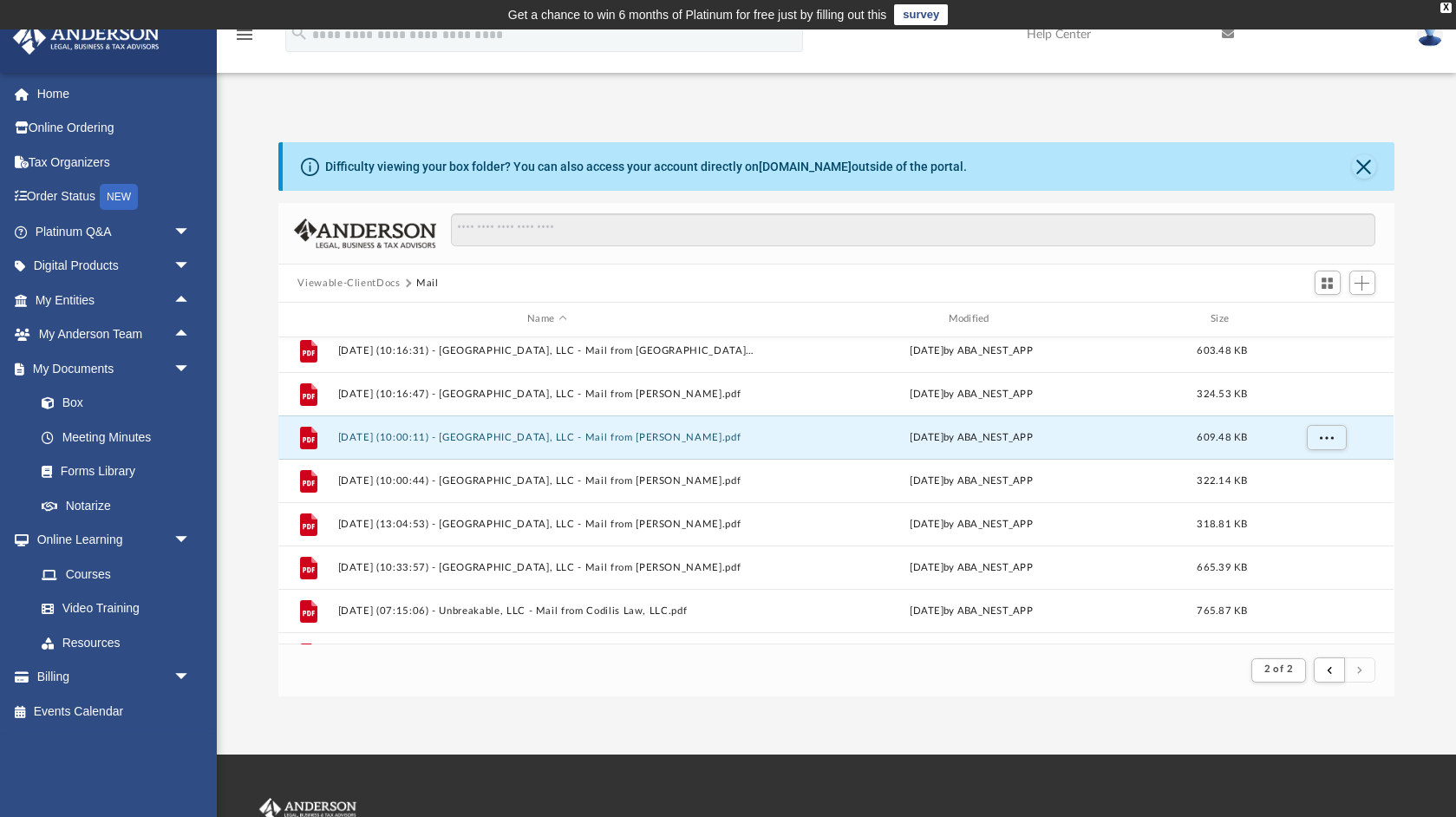
click at [252, 234] on div "Difficulty viewing your box folder? You can also access your account directly o…" at bounding box center [836, 419] width 1239 height 554
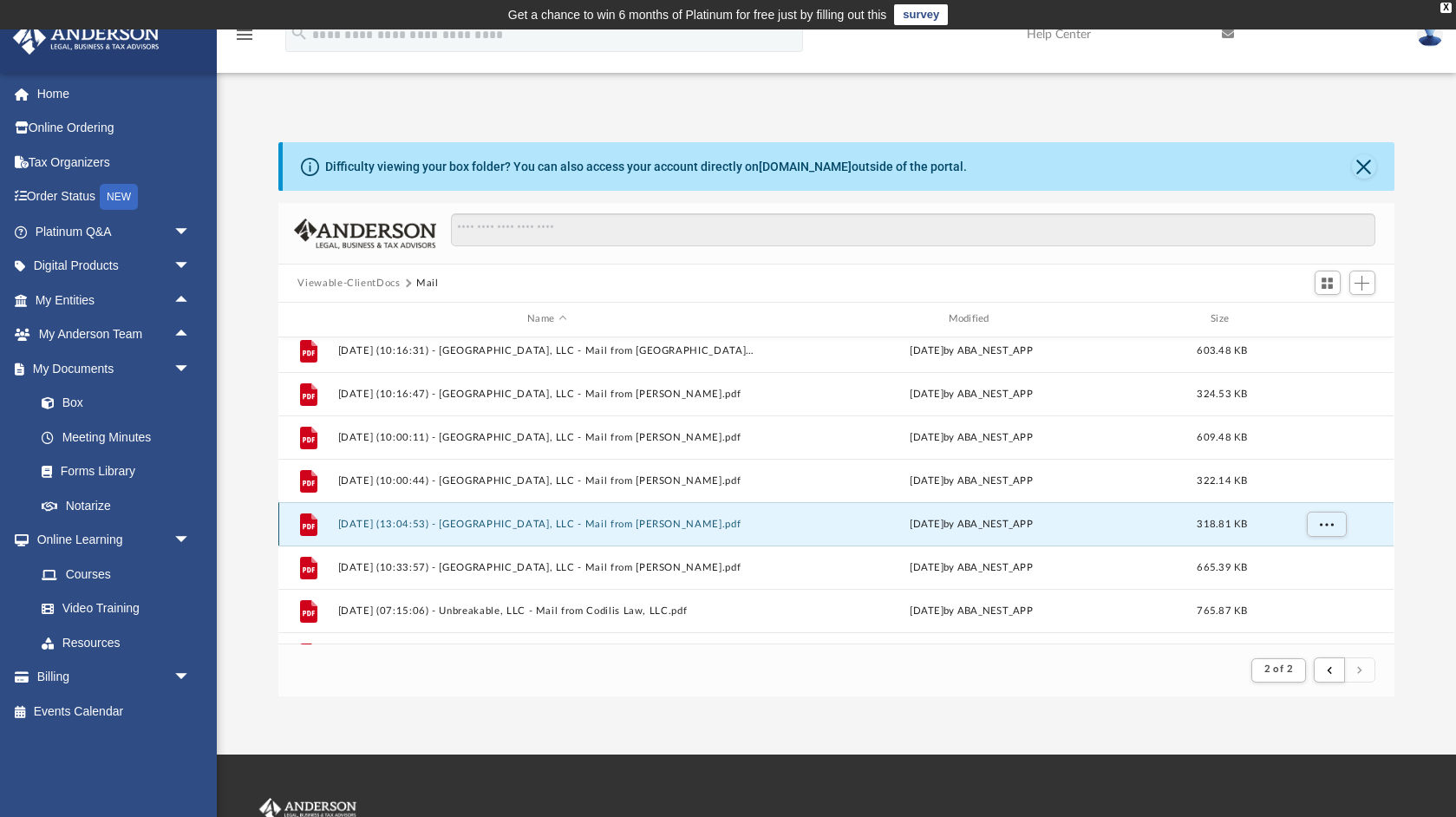
click at [468, 529] on button "[DATE] (13:04:53) - [GEOGRAPHIC_DATA], LLC - Mail from [PERSON_NAME].pdf" at bounding box center [547, 524] width 418 height 11
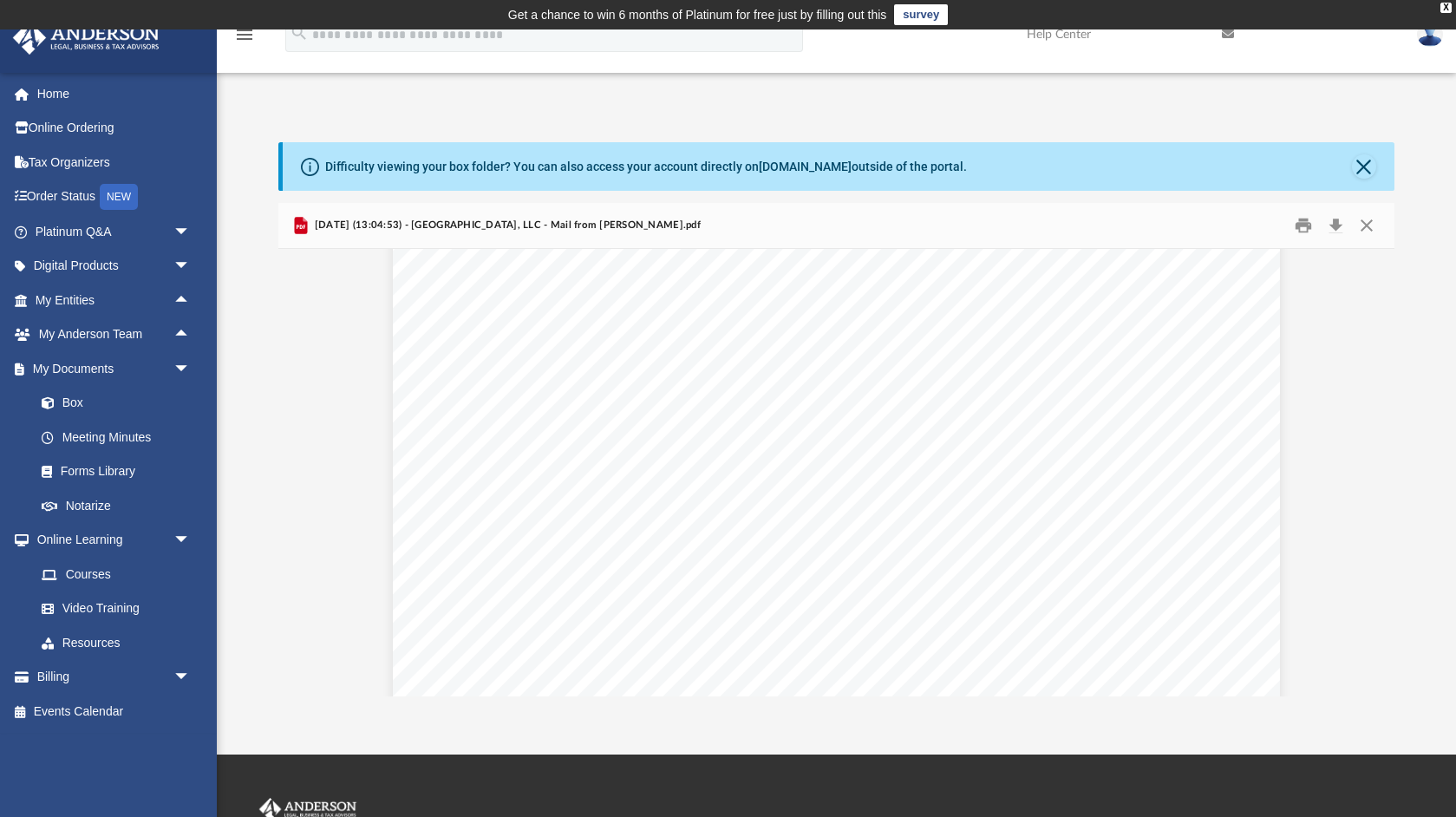
scroll to position [1608, 0]
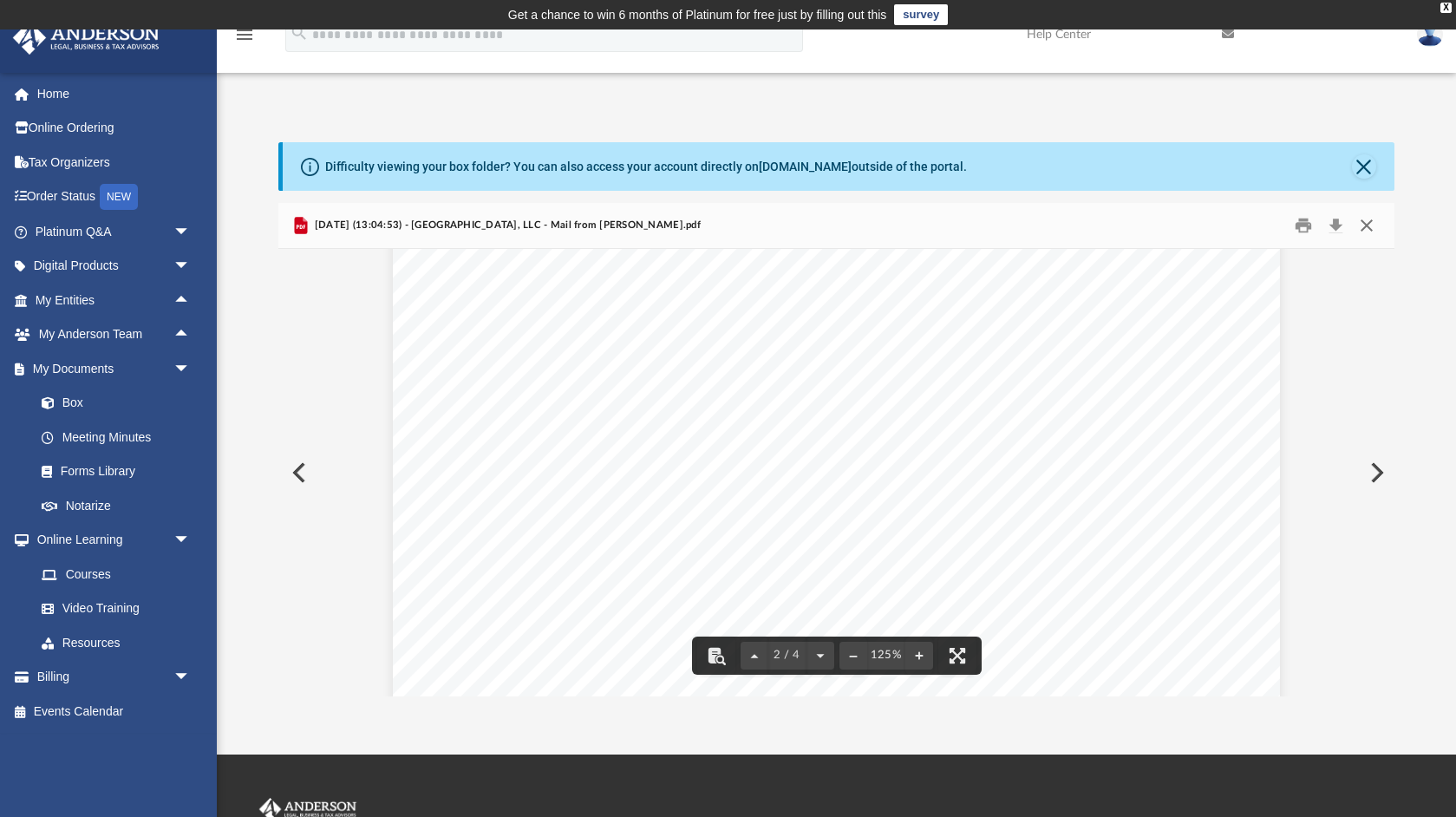
click at [1369, 232] on button "Close" at bounding box center [1366, 226] width 31 height 27
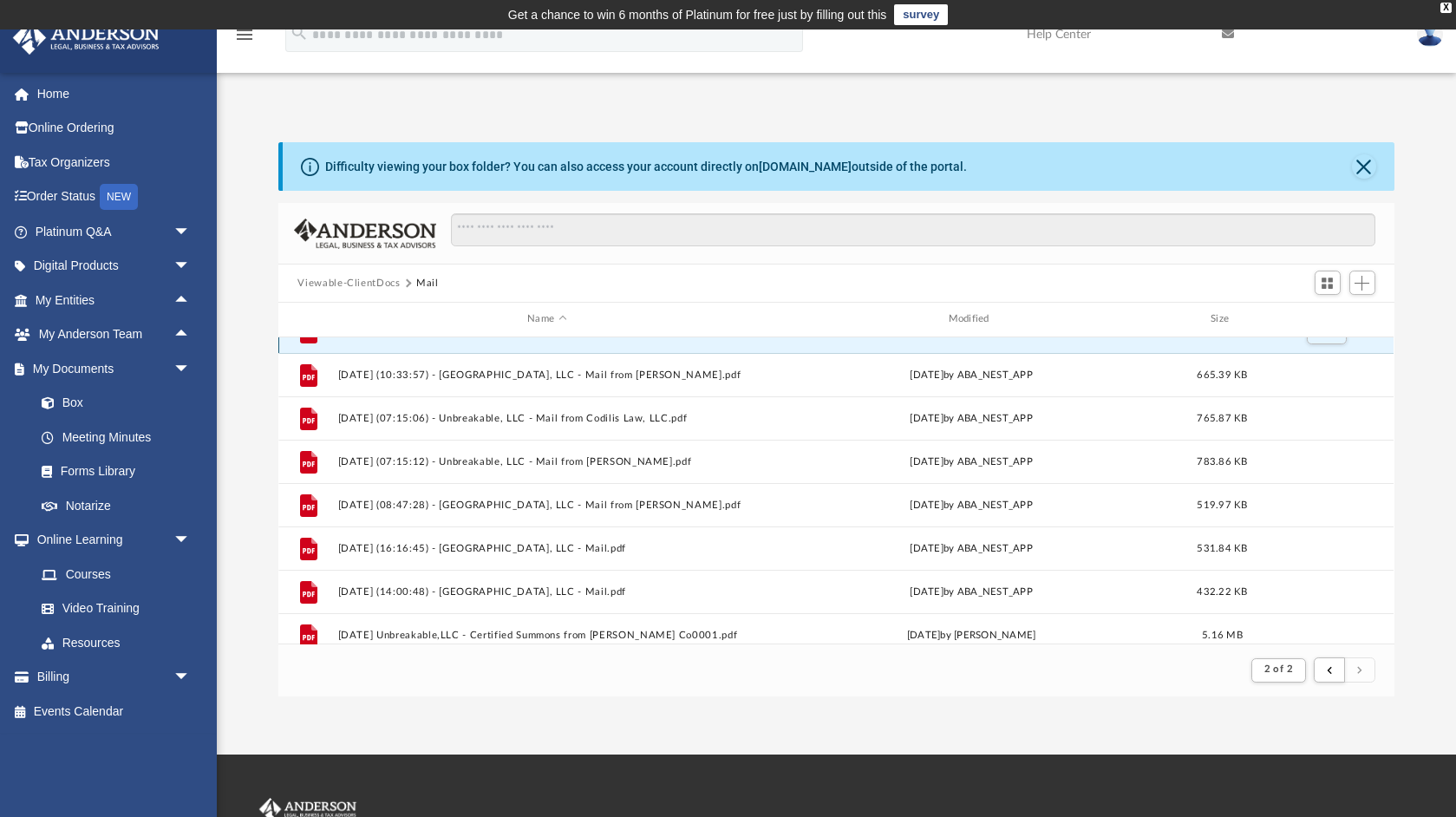
scroll to position [547, 0]
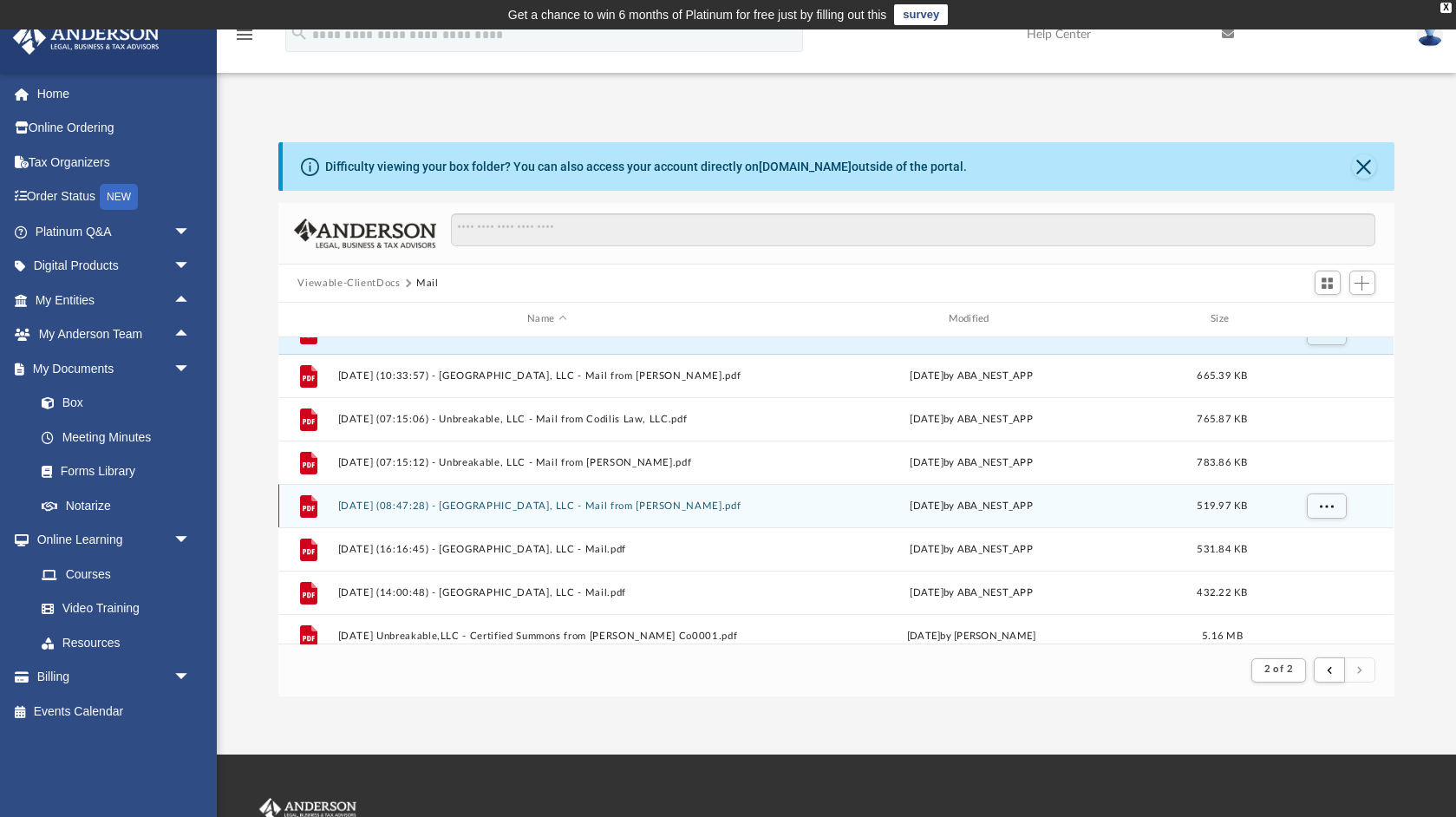
click at [642, 506] on button "[DATE] (08:47:28) - [GEOGRAPHIC_DATA], LLC - Mail from [PERSON_NAME].pdf" at bounding box center [547, 506] width 418 height 11
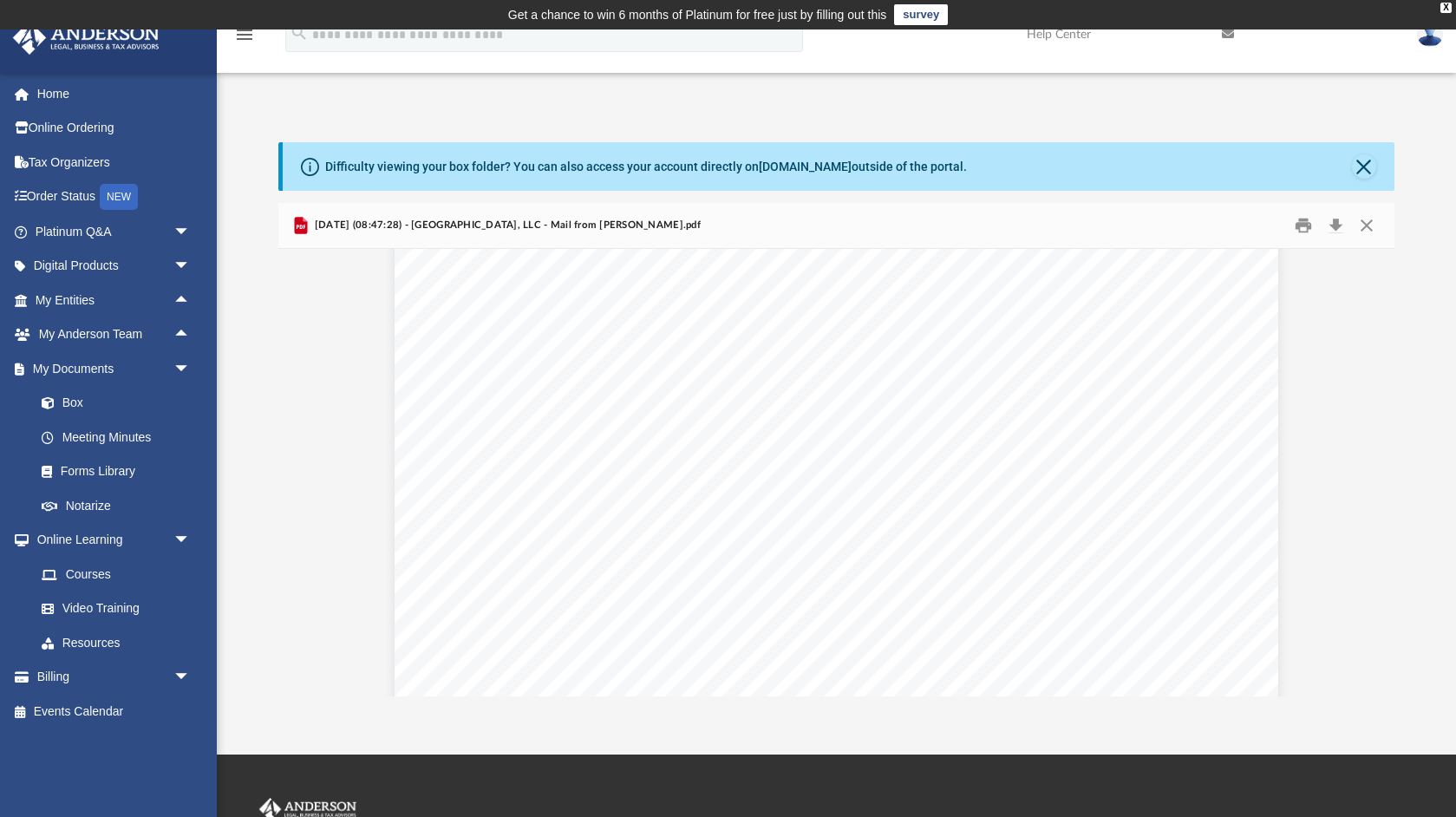
scroll to position [434, 0]
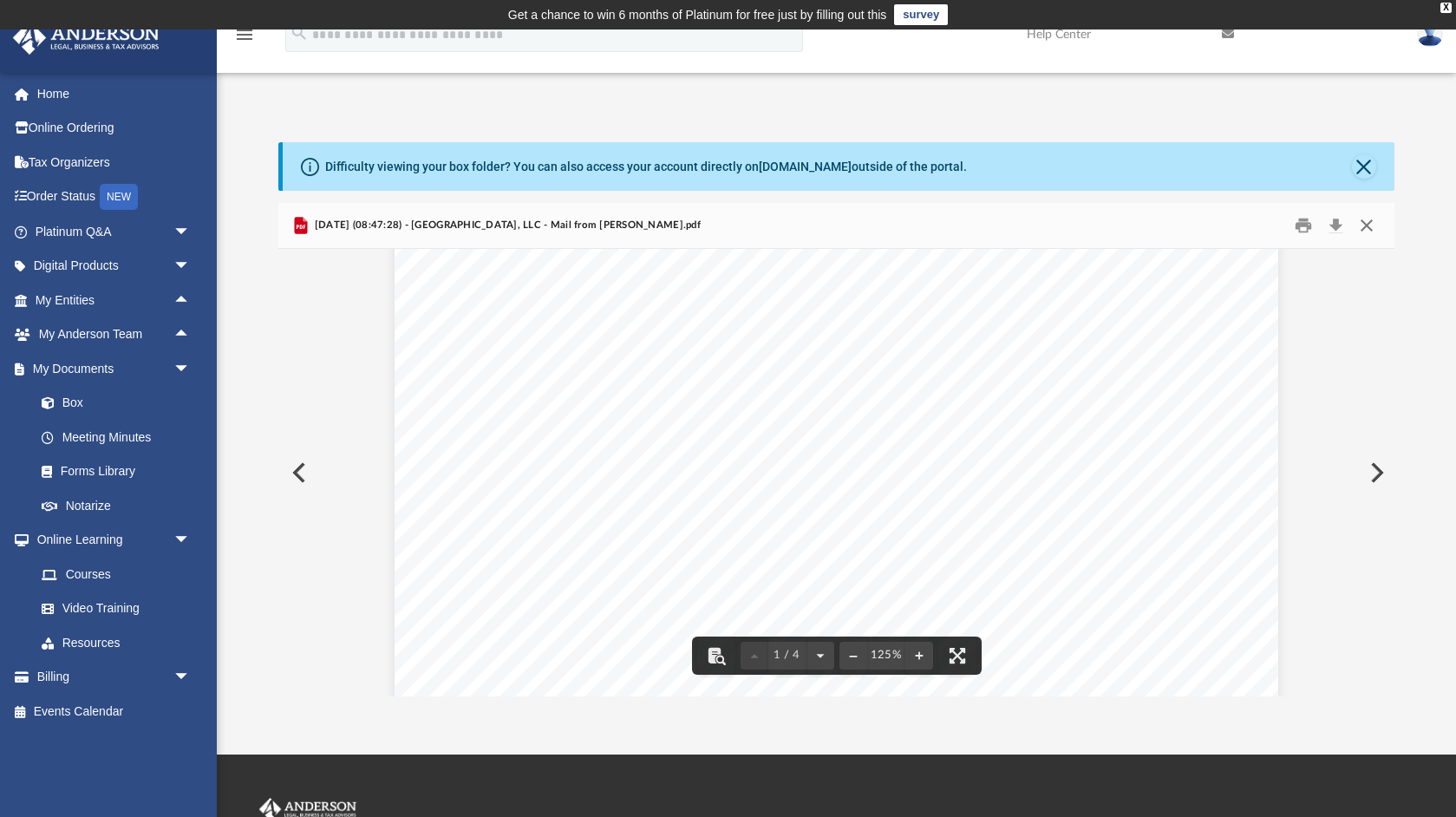
click at [1365, 231] on button "Close" at bounding box center [1366, 226] width 31 height 27
